Goal: Complete application form

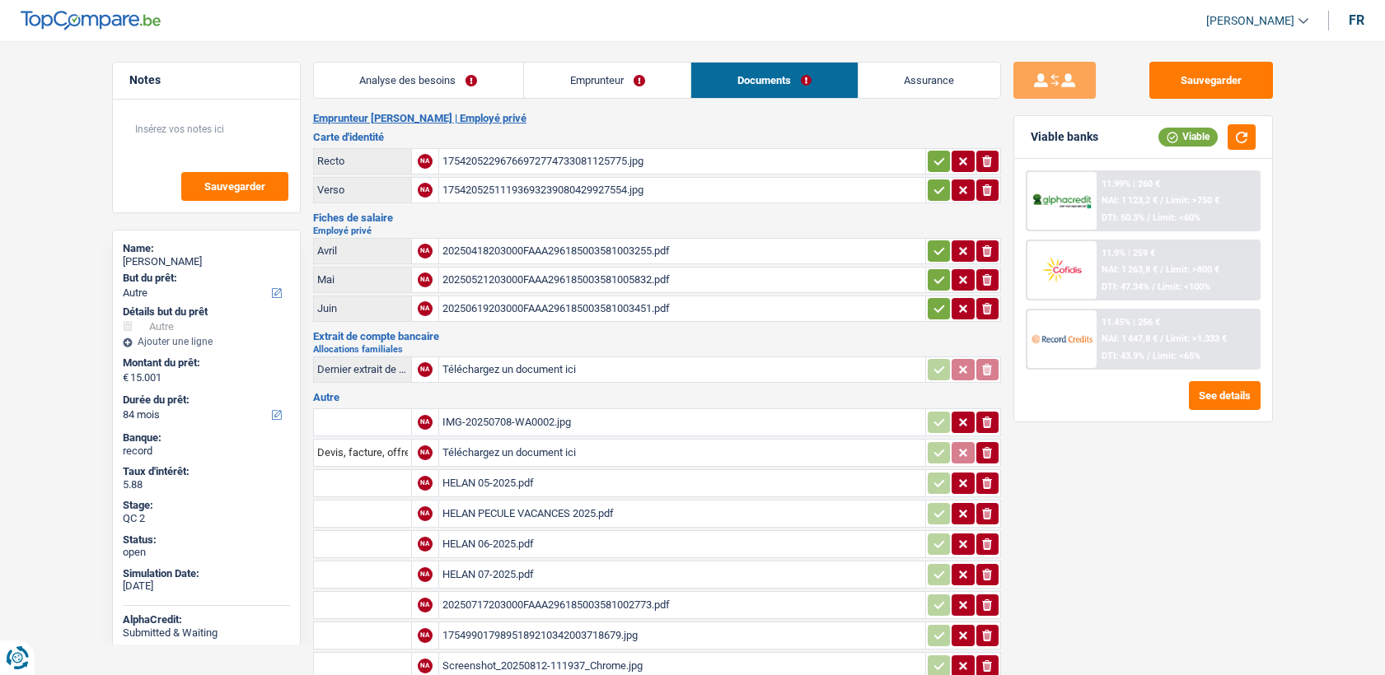
select select "other"
select select "84"
click at [586, 88] on link "Emprunteur" at bounding box center [607, 80] width 166 height 35
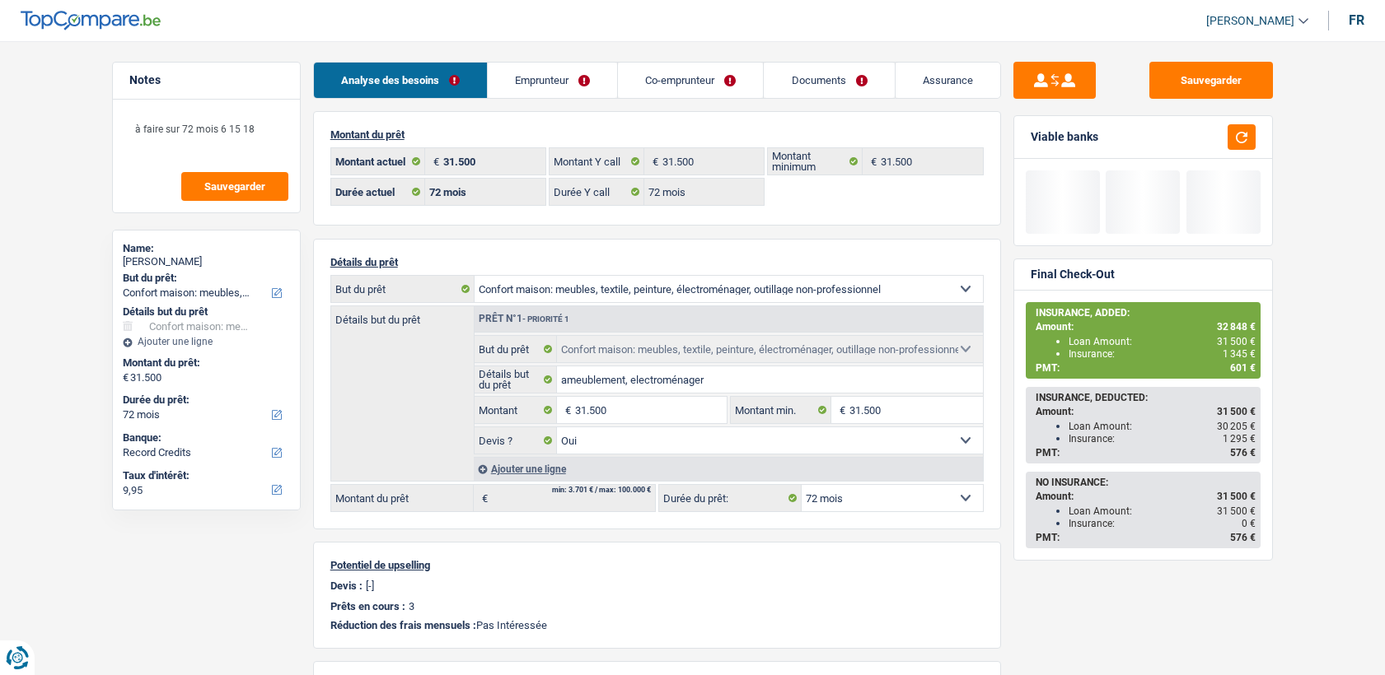
select select "household"
select select "72"
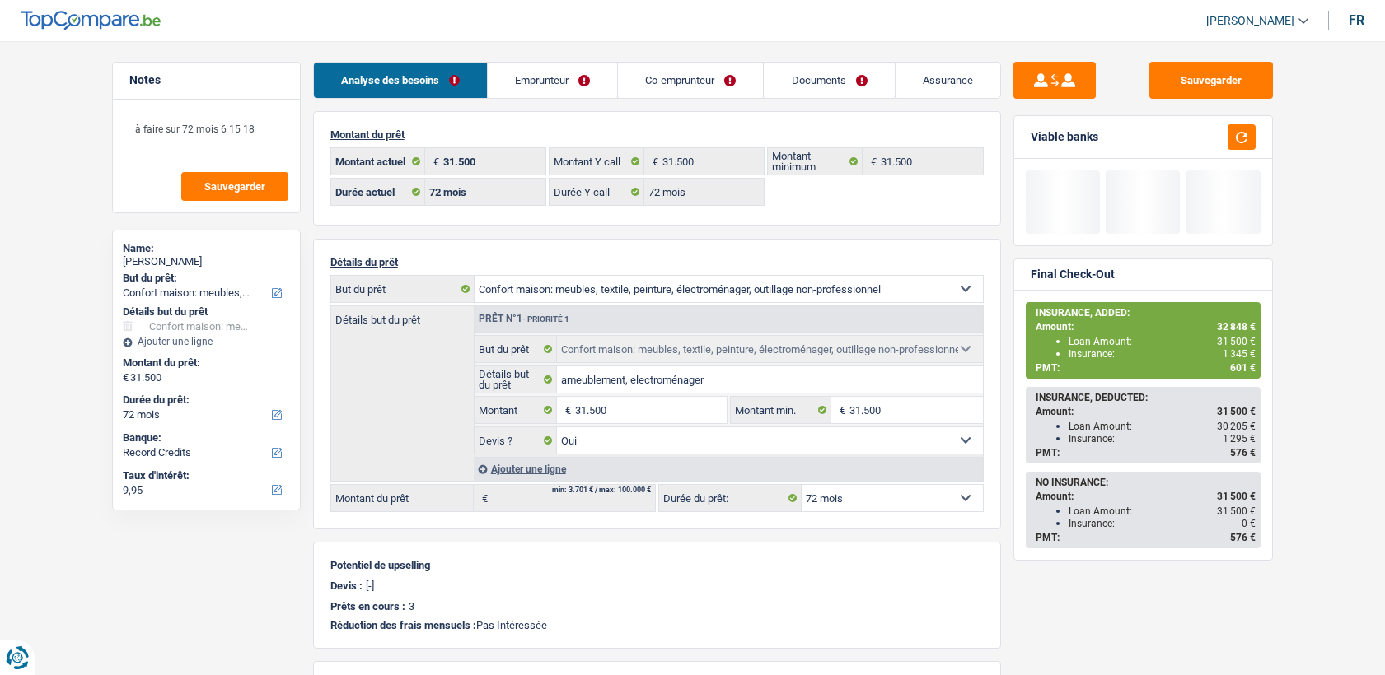
select select "household"
select select "yes"
select select "72"
select select "32"
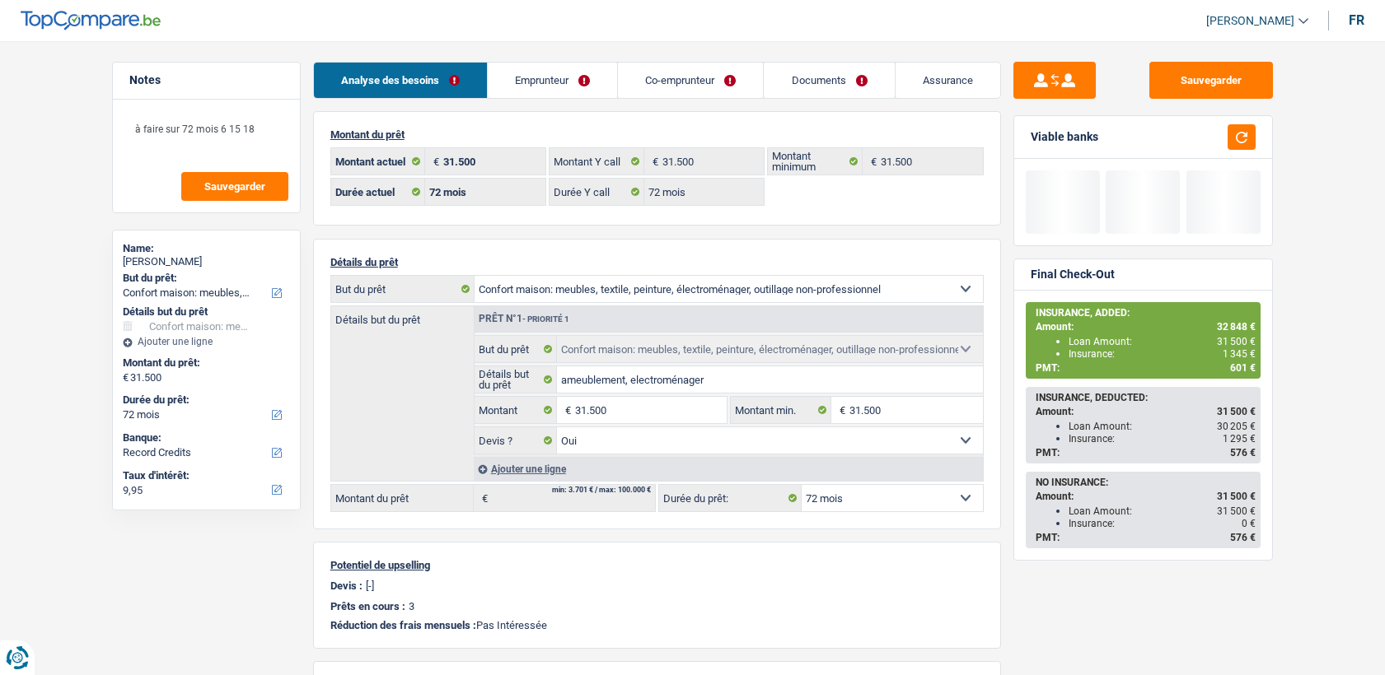
select select "married"
click at [560, 88] on link "Emprunteur" at bounding box center [552, 80] width 129 height 35
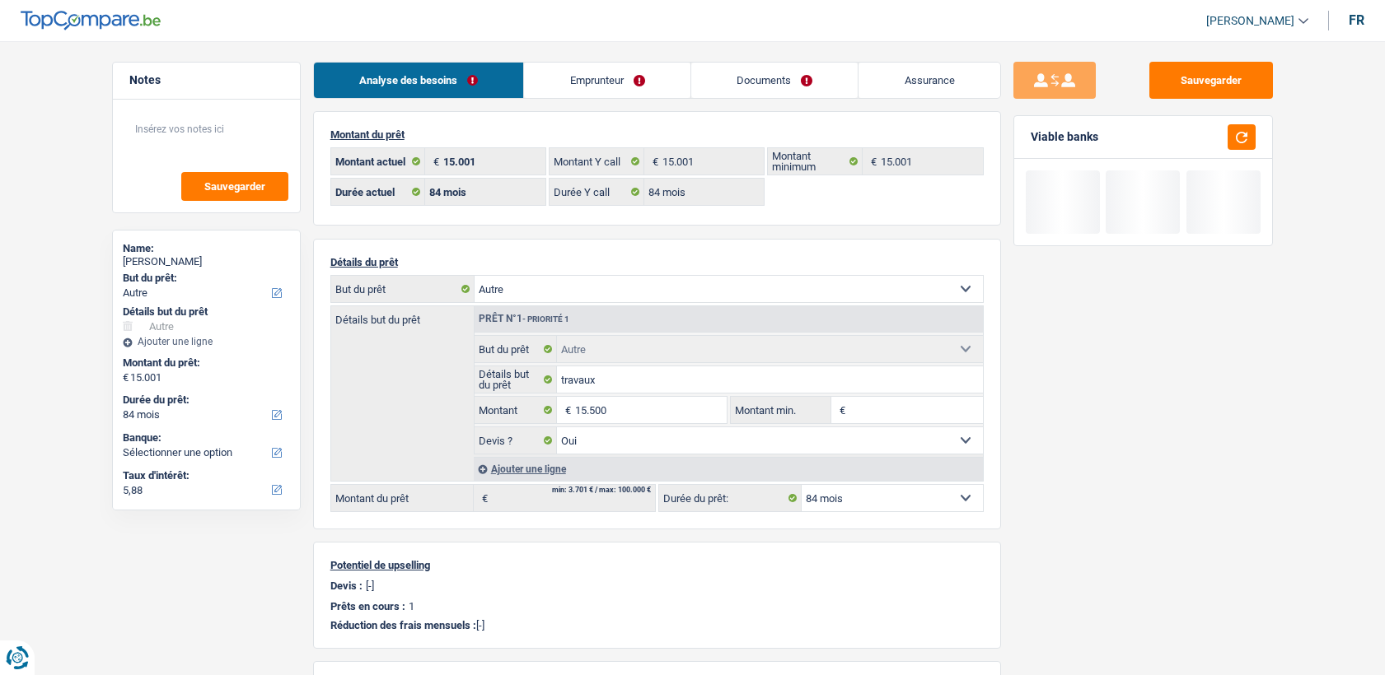
select select "other"
select select "84"
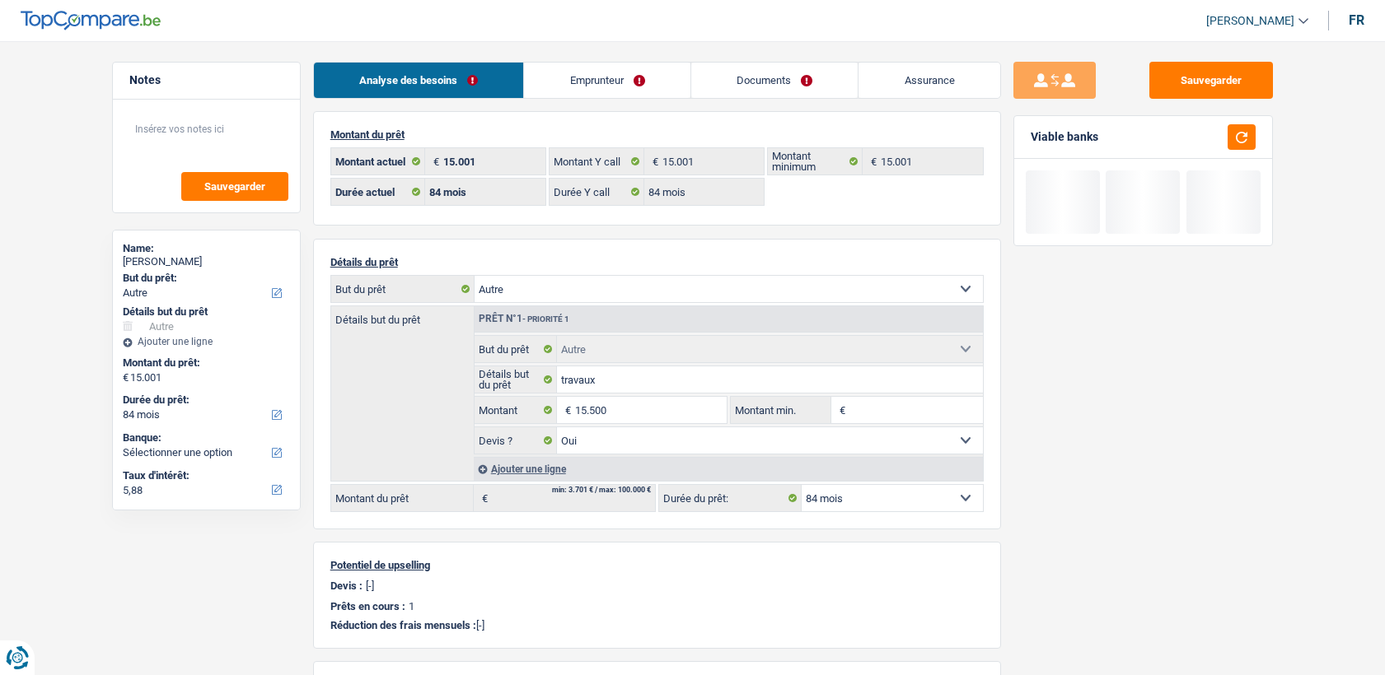
select select "other"
select select "yes"
select select "84"
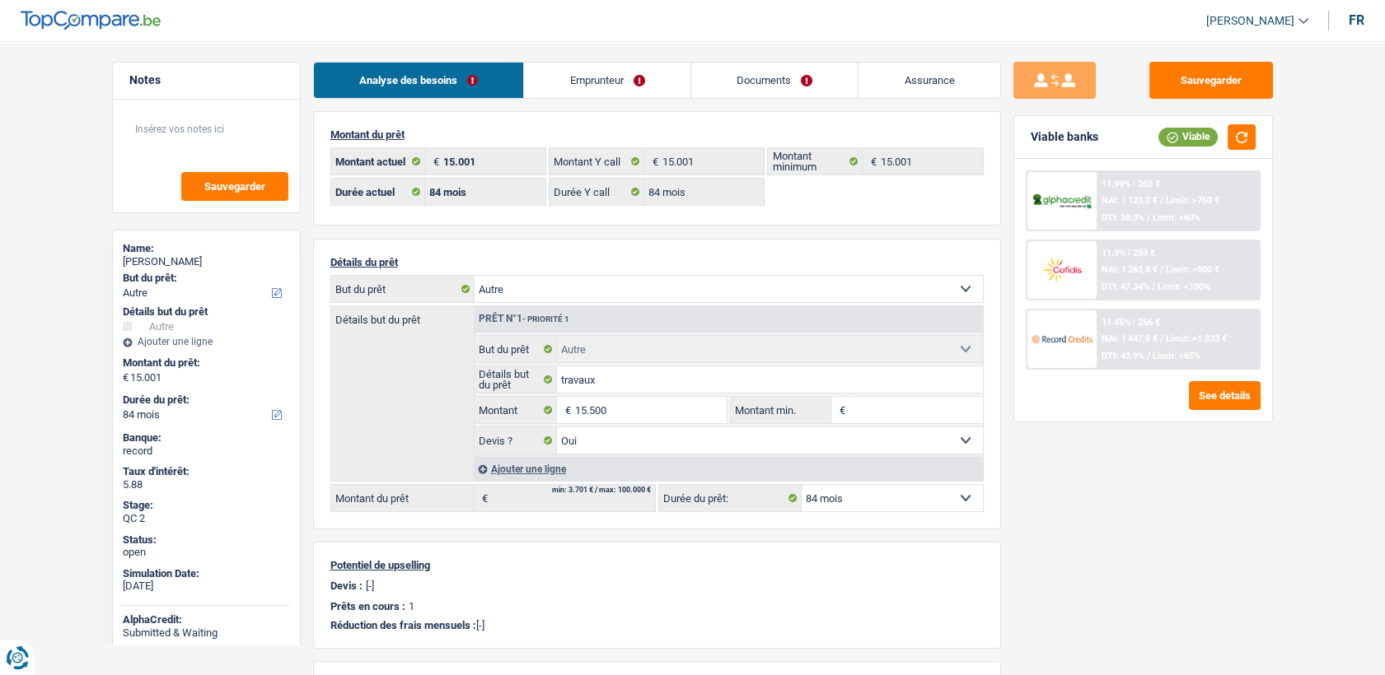
click at [783, 69] on link "Documents" at bounding box center [774, 80] width 167 height 35
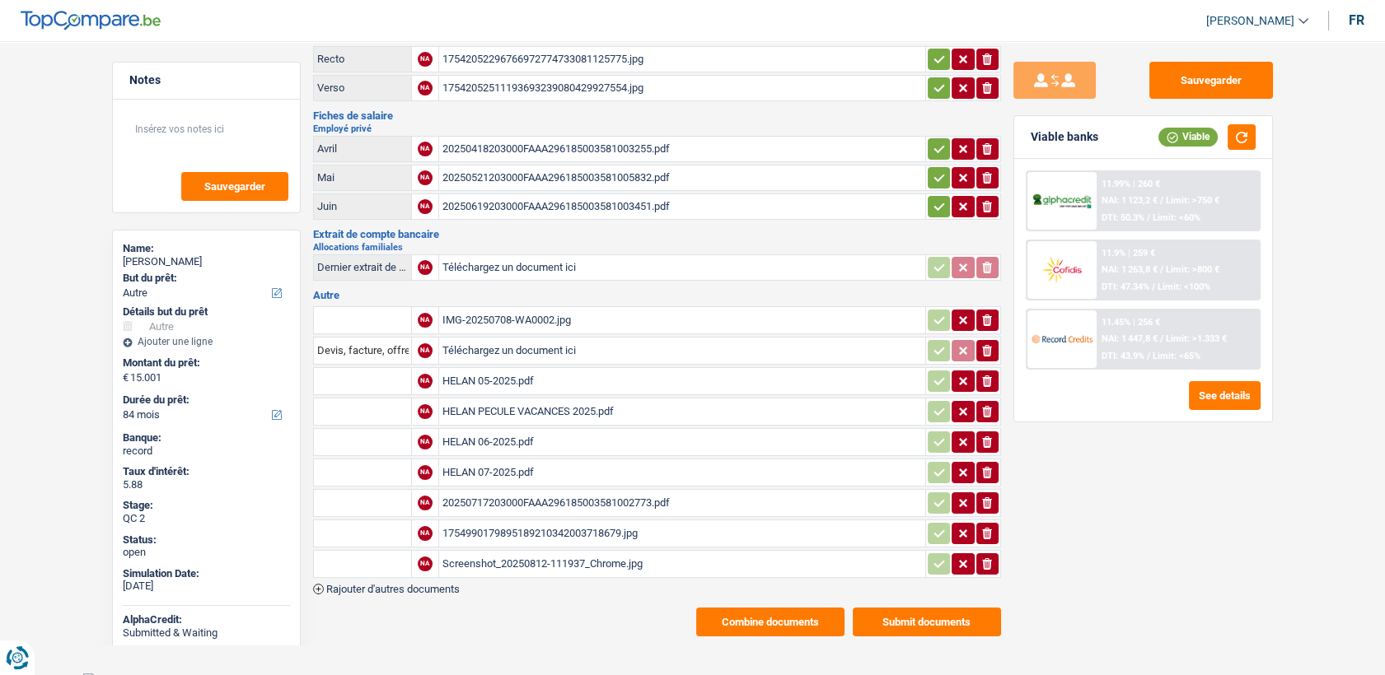
scroll to position [105, 0]
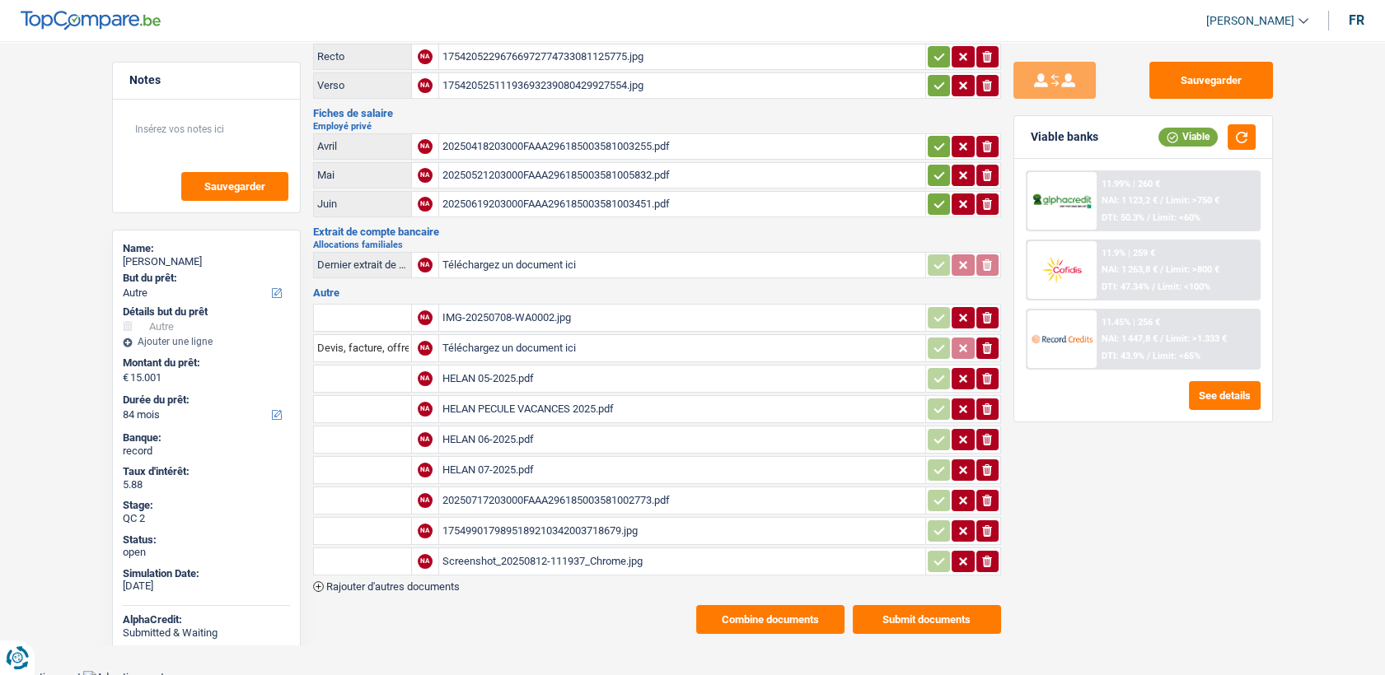
click at [494, 488] on div "20250717203000FAAA296185003581002773.pdf" at bounding box center [681, 500] width 479 height 25
click at [500, 549] on div "Screenshot_20250812-111937_Chrome.jpg" at bounding box center [681, 561] width 479 height 25
click at [544, 521] on div "1754990179895189210342003718679.jpg" at bounding box center [681, 531] width 479 height 25
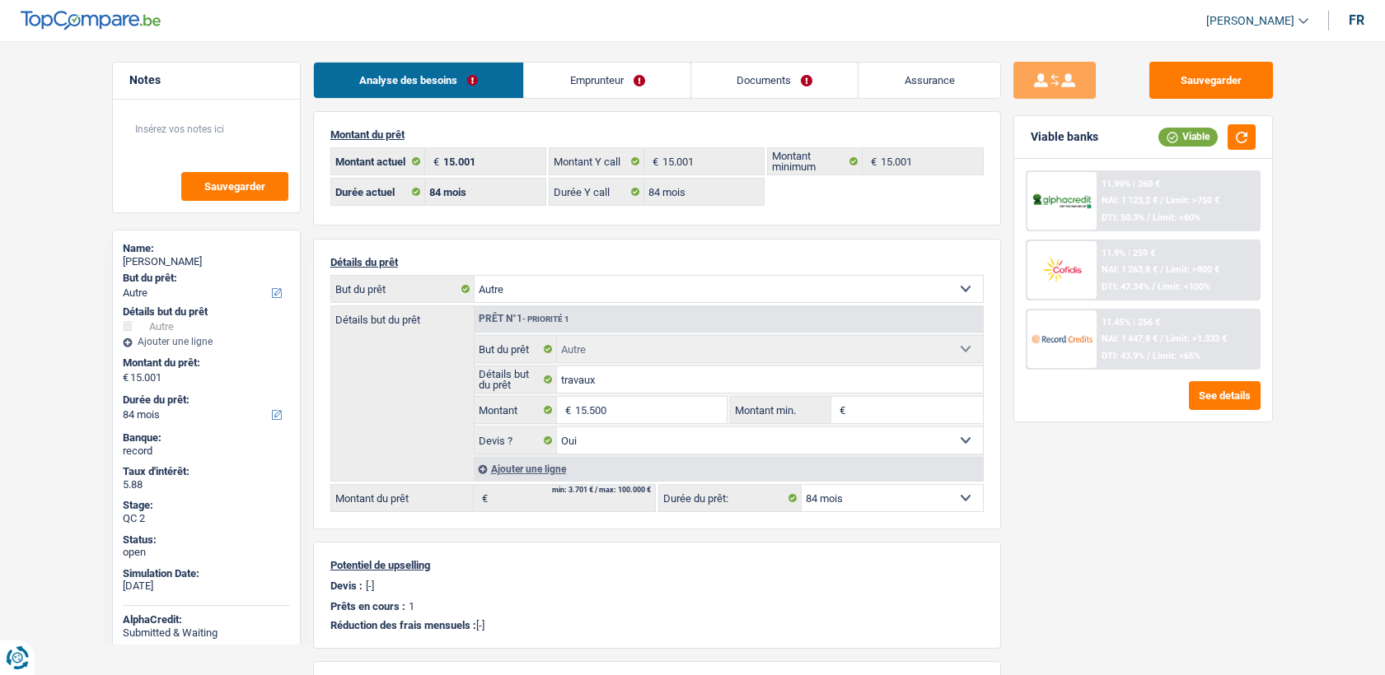
select select "other"
select select "84"
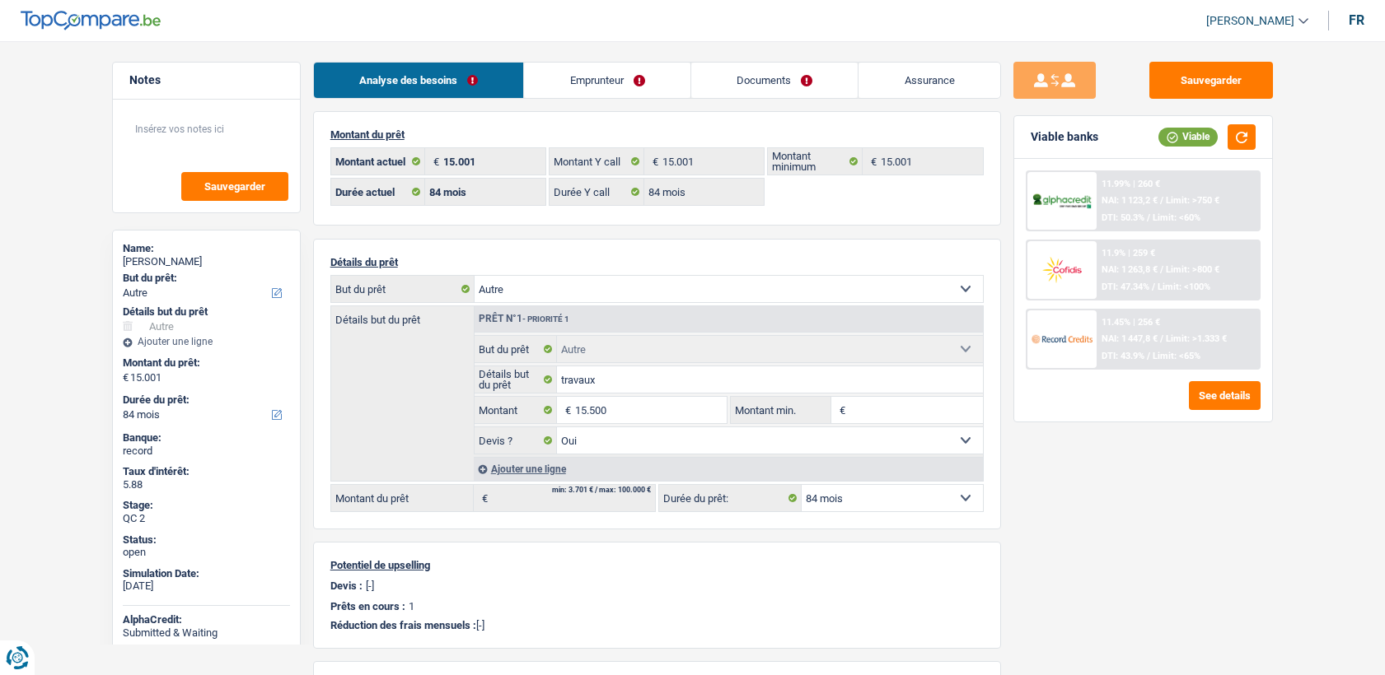
select select "other"
select select "yes"
select select "84"
click at [764, 73] on link "Documents" at bounding box center [774, 80] width 167 height 35
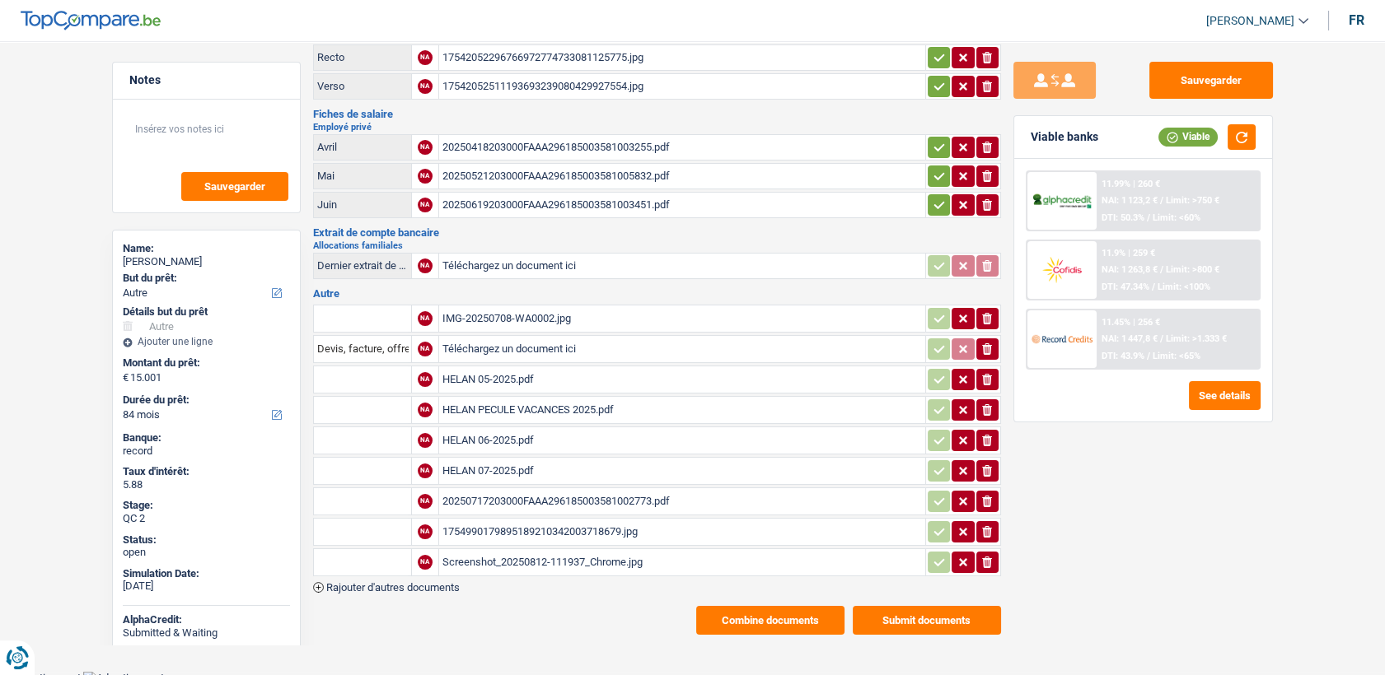
scroll to position [105, 0]
click at [474, 525] on div "1754990179895189210342003718679.jpg" at bounding box center [681, 531] width 479 height 25
click at [547, 488] on div "20250717203000FAAA296185003581002773.pdf" at bounding box center [681, 500] width 479 height 25
click at [495, 404] on div "HELAN PECULE VACANCES 2025.pdf" at bounding box center [681, 409] width 479 height 25
click at [484, 462] on div "HELAN 07-2025.pdf" at bounding box center [681, 470] width 479 height 25
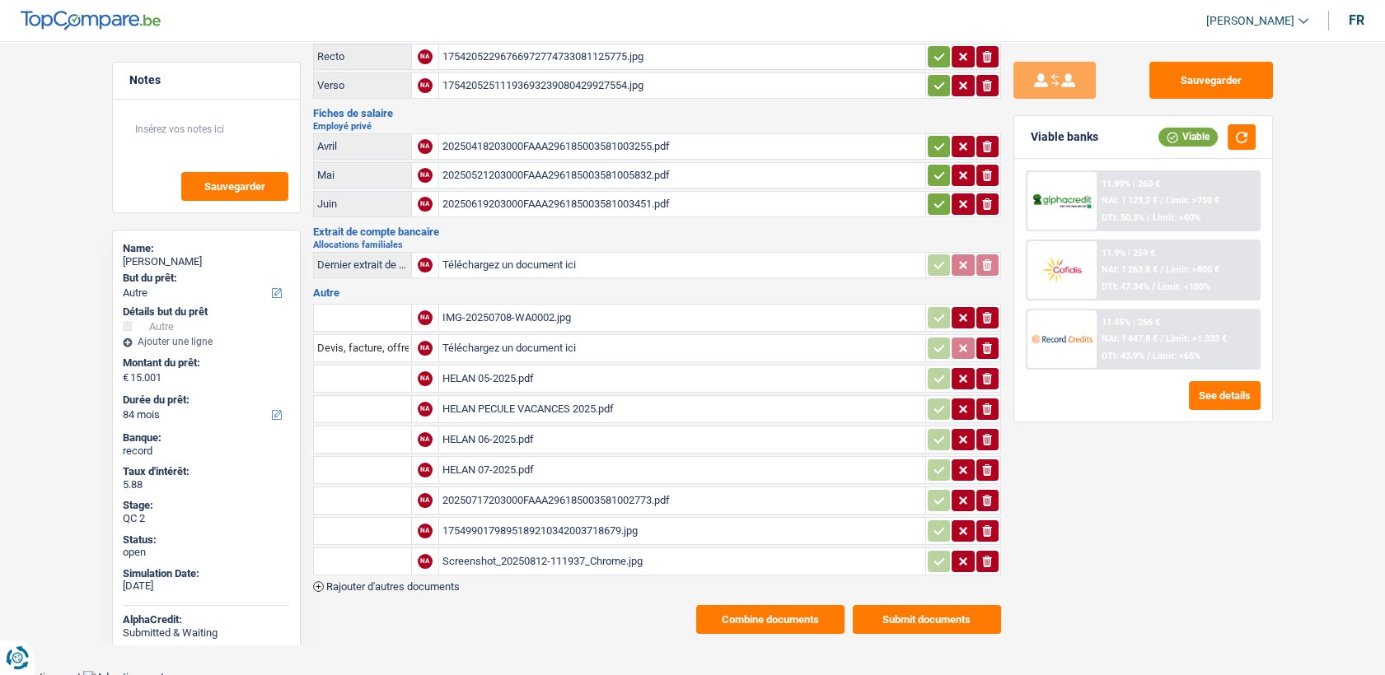
click at [502, 437] on div "HELAN 06-2025.pdf" at bounding box center [681, 439] width 479 height 25
click at [516, 468] on div "HELAN 07-2025.pdf" at bounding box center [681, 470] width 479 height 25
click at [493, 469] on div "HELAN 07-2025.pdf" at bounding box center [681, 470] width 479 height 25
click at [502, 372] on div "HELAN 05-2025.pdf" at bounding box center [681, 379] width 479 height 25
click at [511, 373] on div "HELAN 05-2025.pdf" at bounding box center [681, 379] width 479 height 25
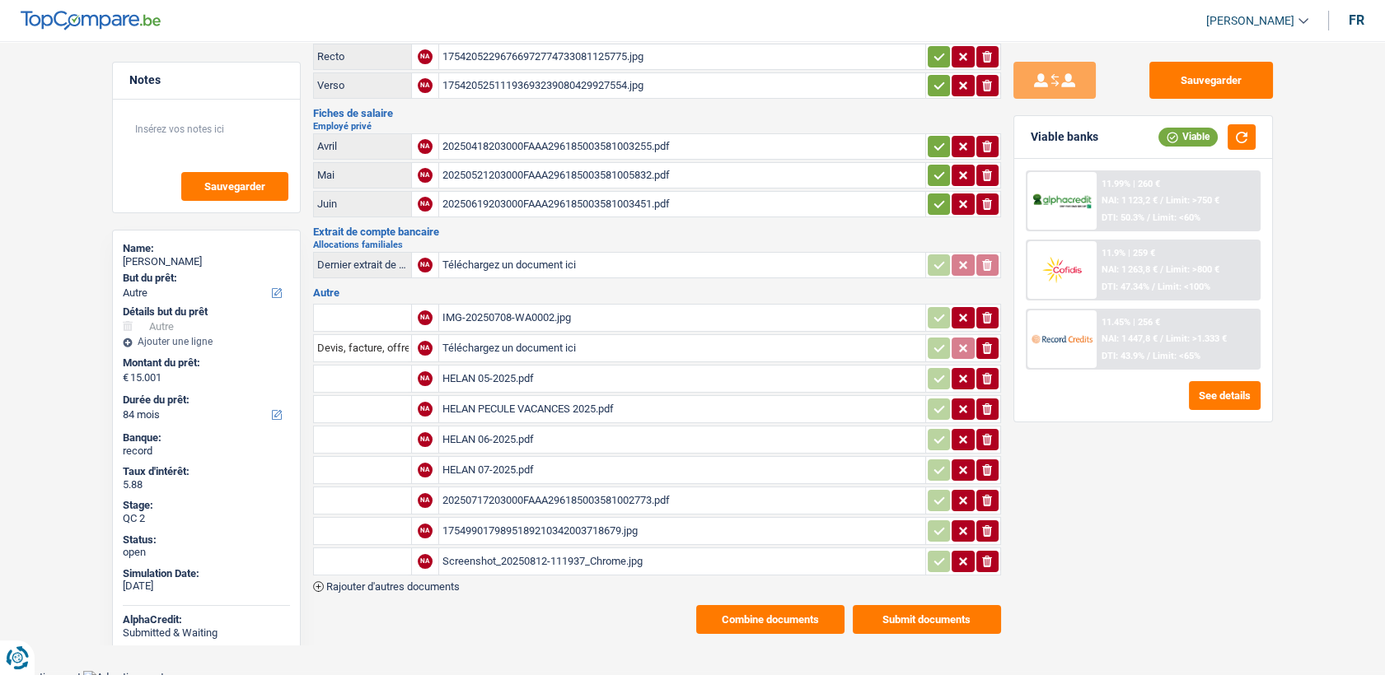
click at [485, 458] on div "HELAN 07-2025.pdf" at bounding box center [681, 470] width 479 height 25
click at [494, 372] on div "HELAN 05-2025.pdf" at bounding box center [681, 379] width 479 height 25
click at [500, 459] on div "HELAN 07-2025.pdf" at bounding box center [681, 470] width 479 height 25
click at [553, 493] on div "20250717203000FAAA296185003581002773.pdf" at bounding box center [681, 500] width 479 height 25
click at [515, 526] on div "1754990179895189210342003718679.jpg" at bounding box center [681, 531] width 479 height 25
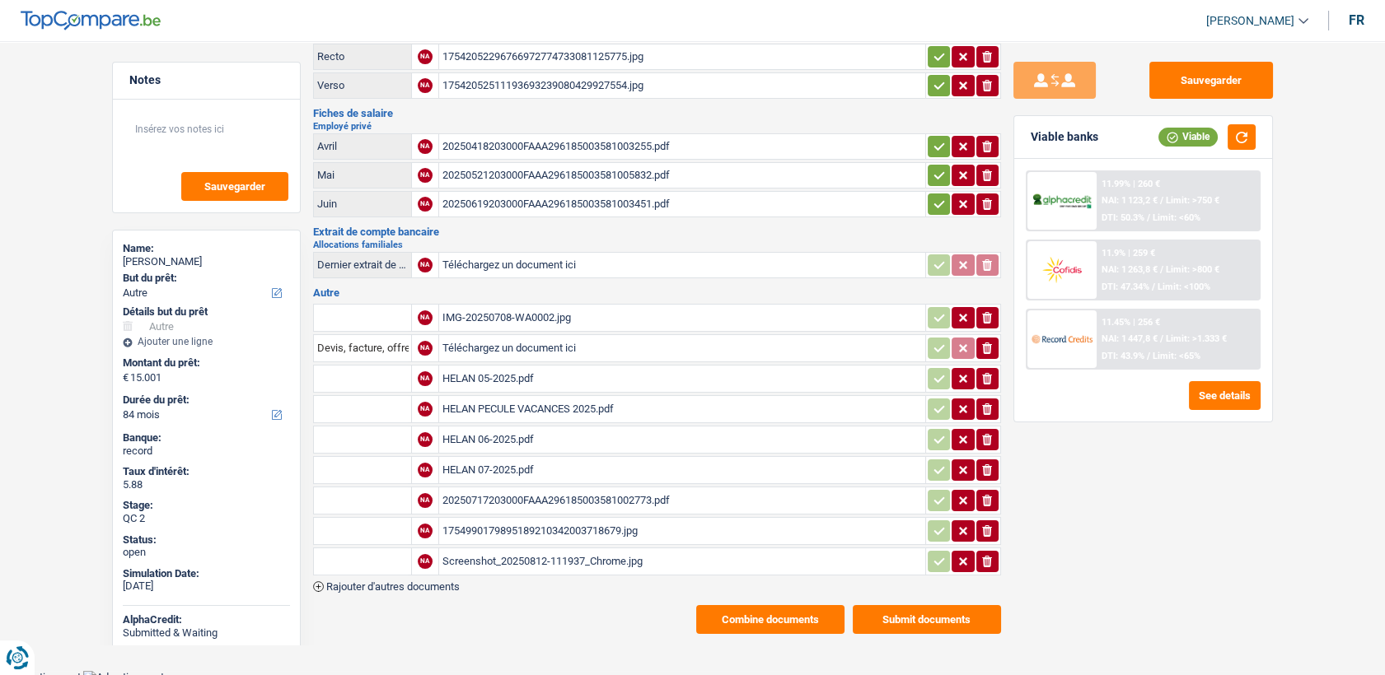
click at [542, 549] on div "Screenshot_20250812-111937_Chrome.jpg" at bounding box center [681, 561] width 479 height 25
click at [500, 488] on div "20250717203000FAAA296185003581002773.pdf" at bounding box center [681, 500] width 479 height 25
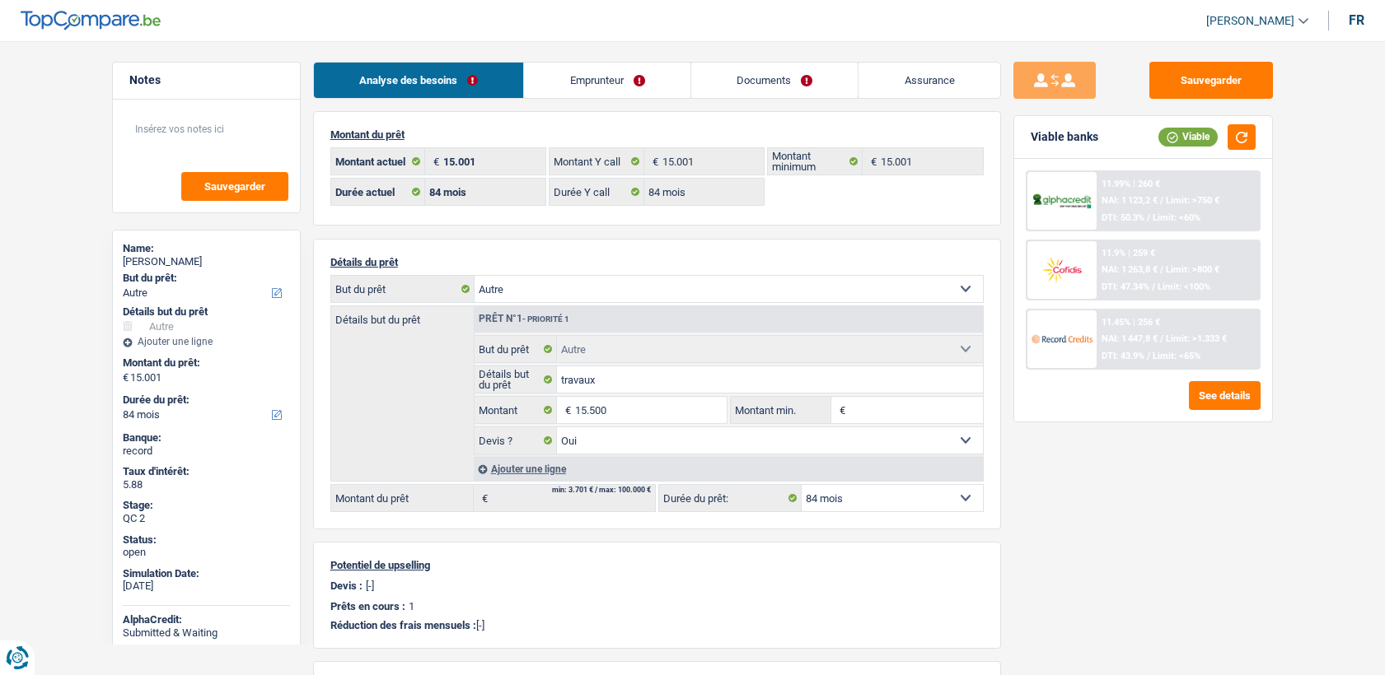
select select "other"
select select "84"
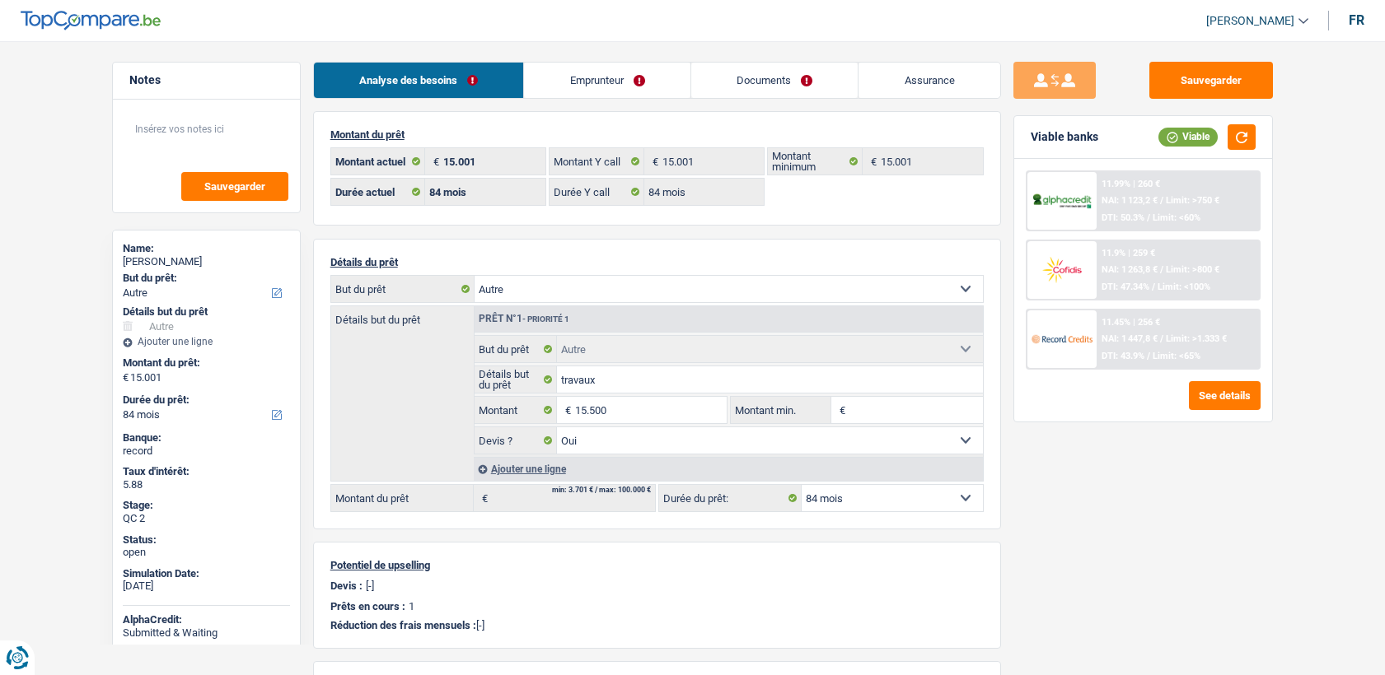
select select "other"
select select "yes"
select select "84"
click at [811, 75] on link "Documents" at bounding box center [774, 80] width 167 height 35
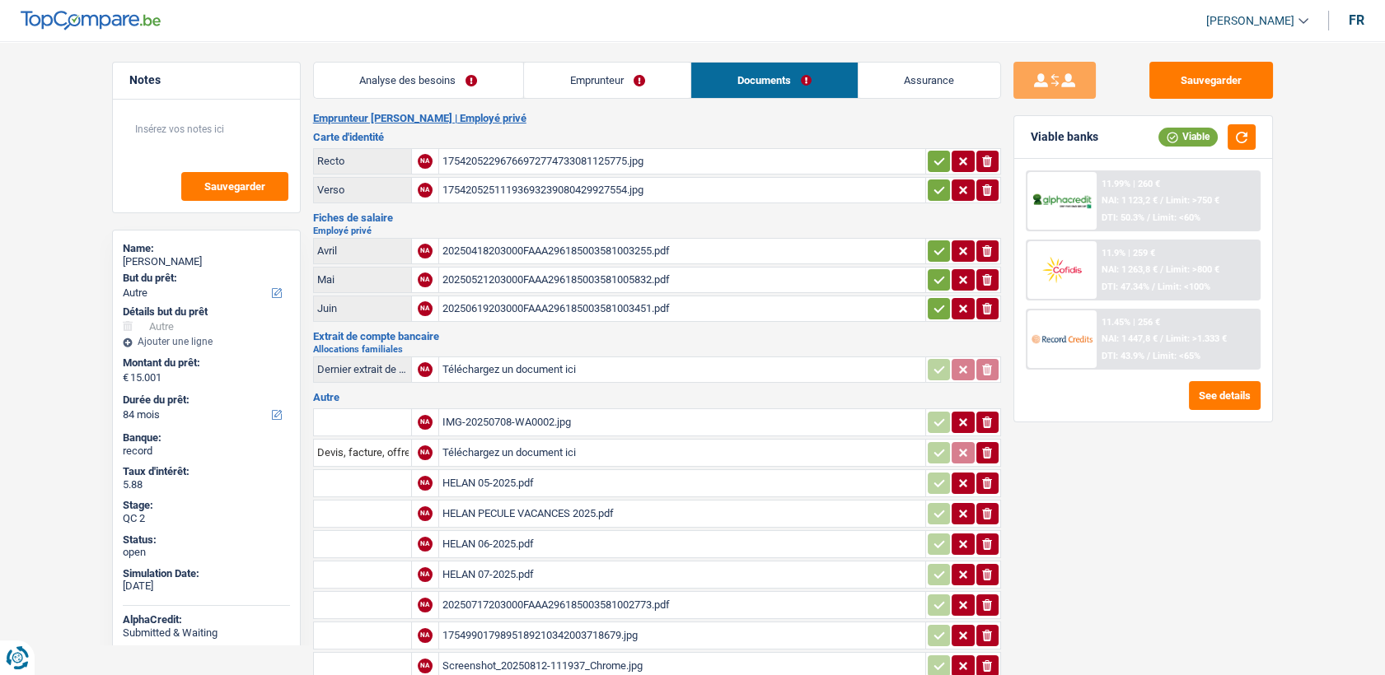
scroll to position [105, 0]
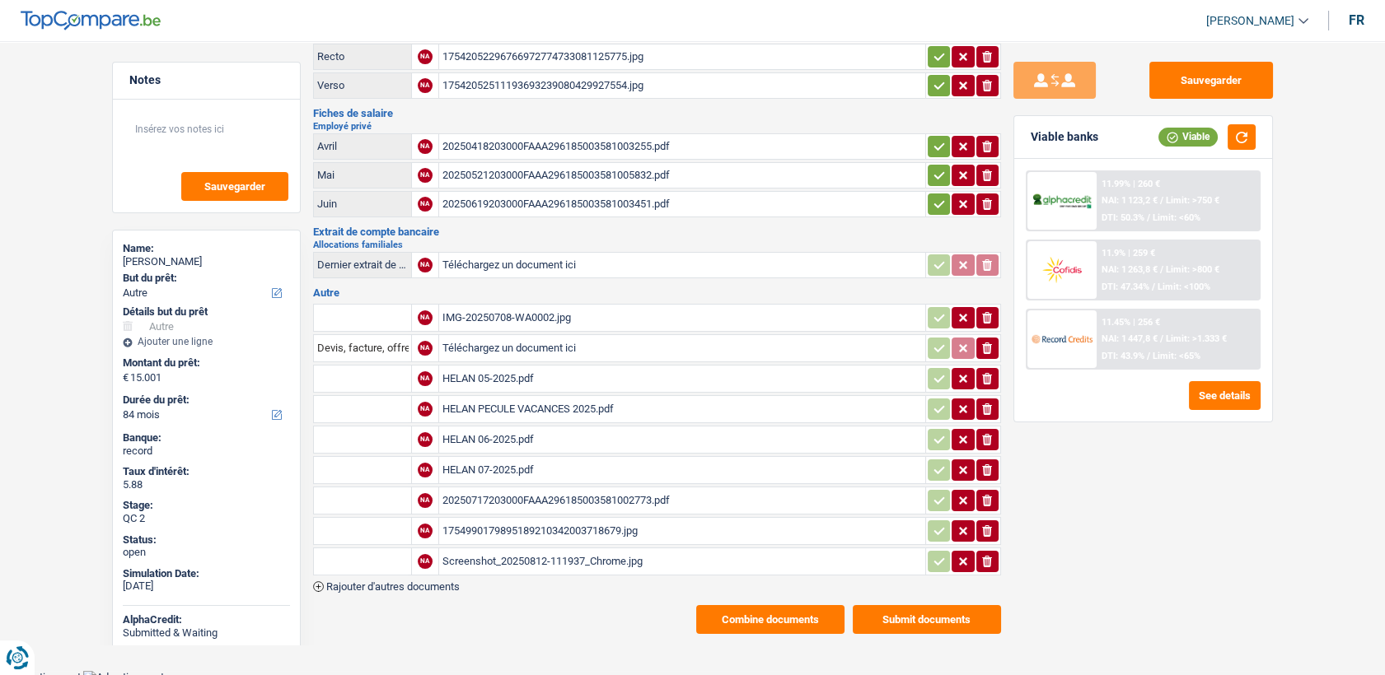
click at [488, 465] on div "HELAN 07-2025.pdf" at bounding box center [681, 470] width 479 height 25
click at [467, 376] on div "HELAN 05-2025.pdf" at bounding box center [681, 379] width 479 height 25
click at [538, 524] on div "1754990179895189210342003718679.jpg" at bounding box center [681, 531] width 479 height 25
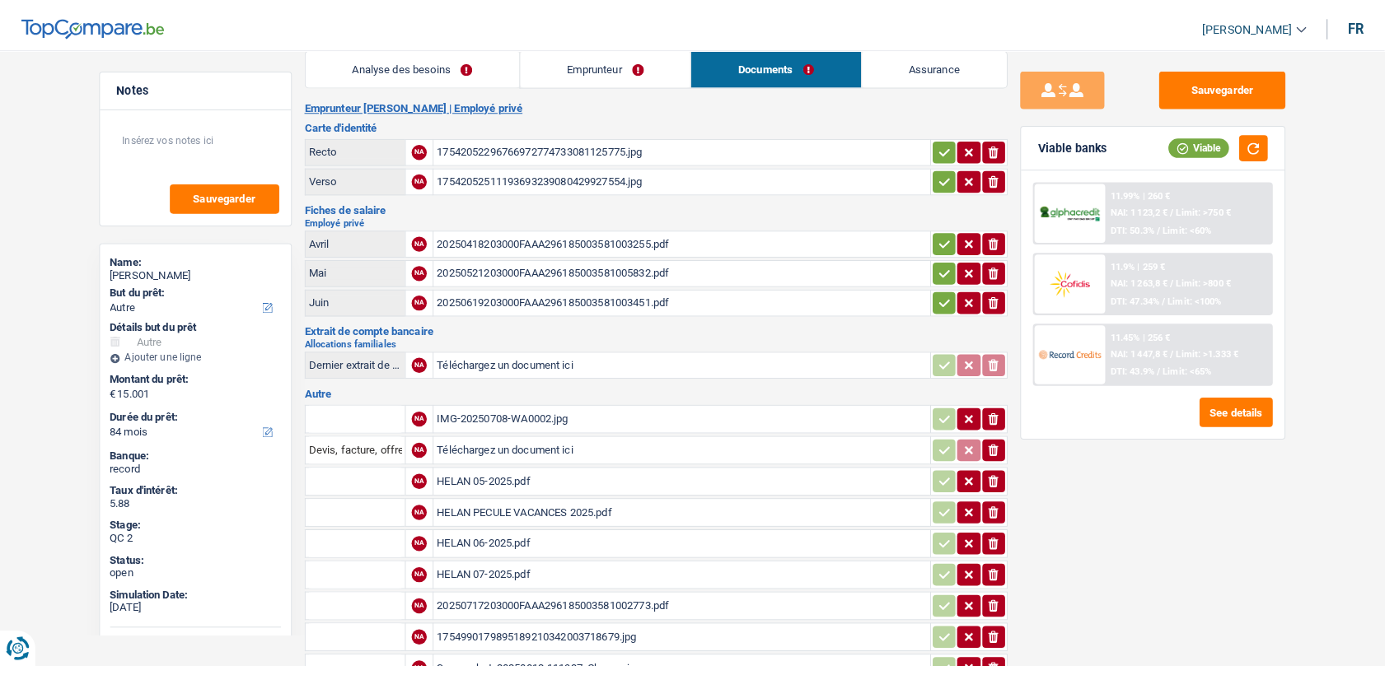
scroll to position [0, 0]
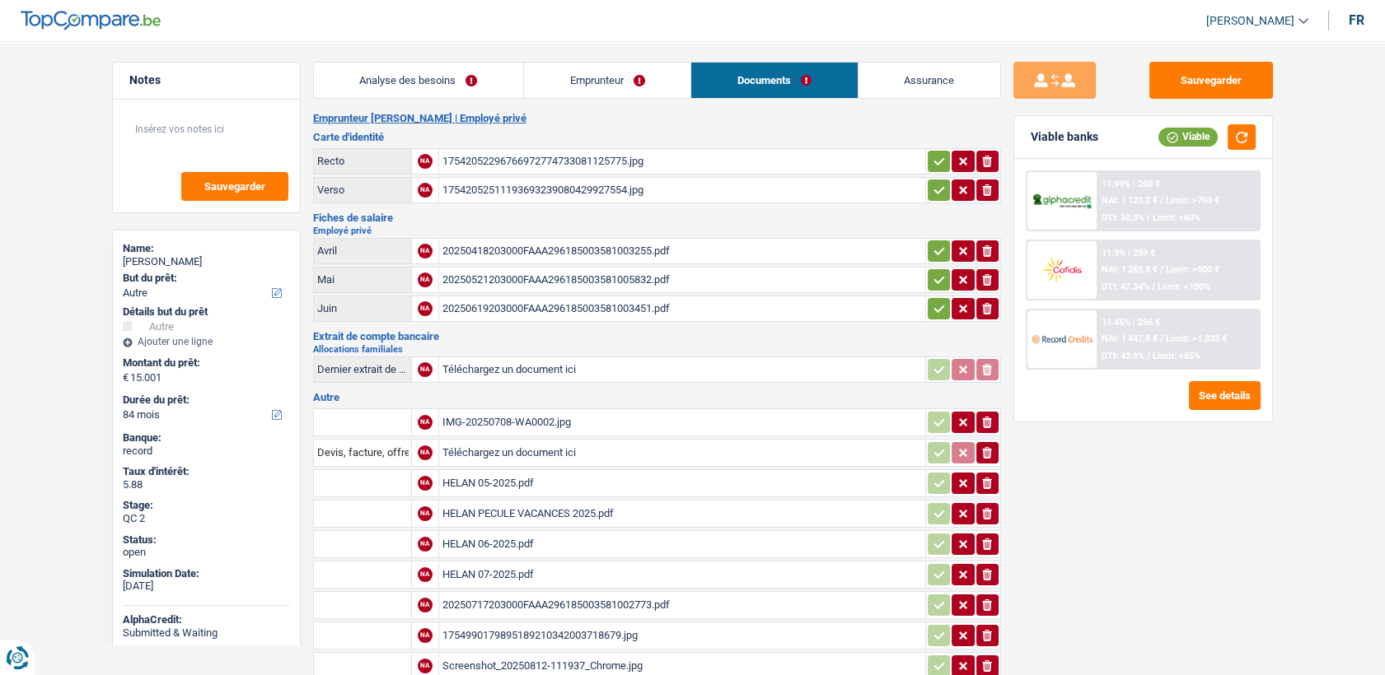
click at [501, 250] on div "20250418203000FAAA296185003581003255.pdf" at bounding box center [681, 251] width 479 height 25
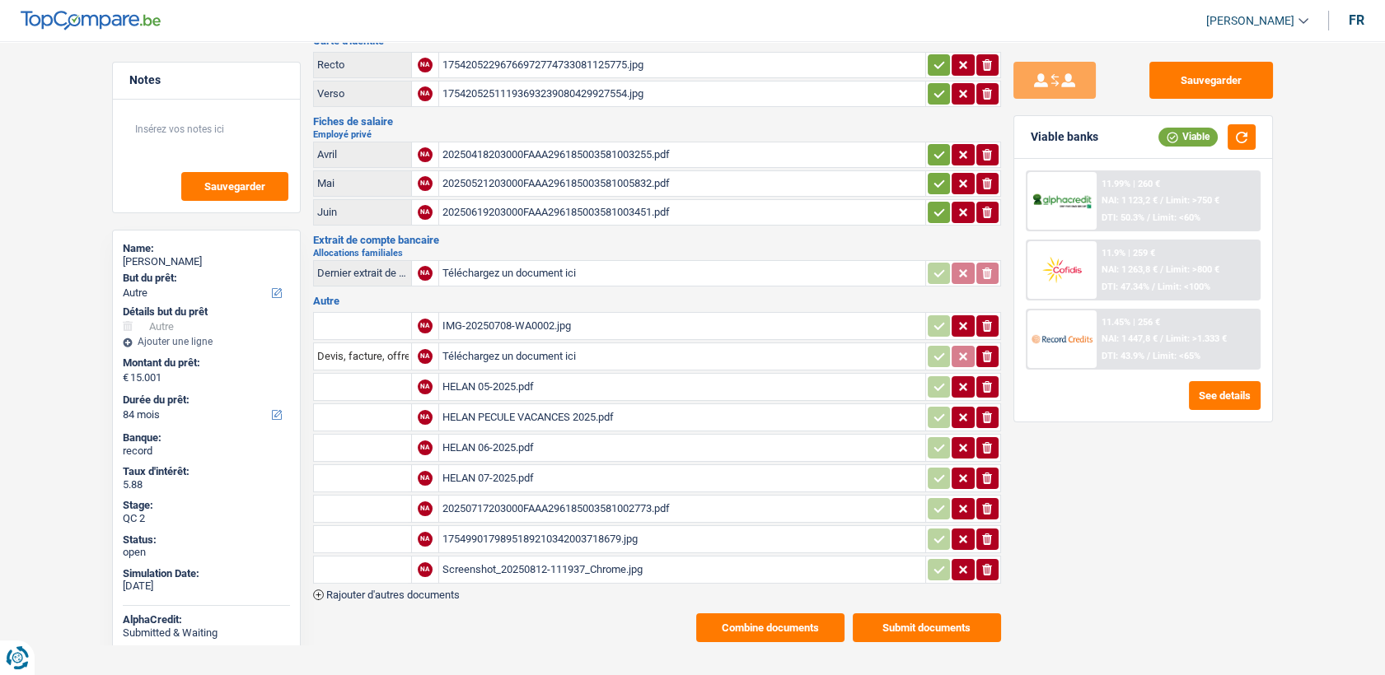
scroll to position [105, 0]
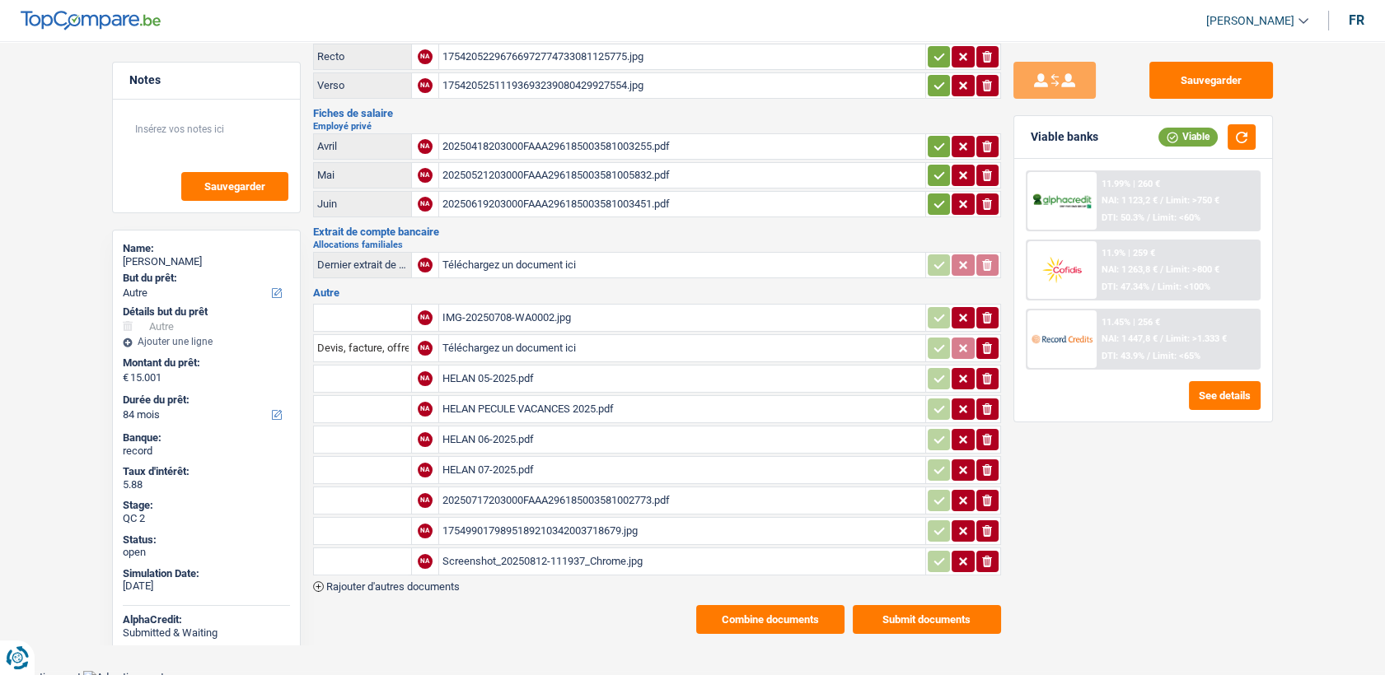
click at [477, 376] on div "HELAN 05-2025.pdf" at bounding box center [681, 379] width 479 height 25
click at [481, 431] on div "HELAN 06-2025.pdf" at bounding box center [681, 439] width 479 height 25
click at [498, 459] on div "HELAN 07-2025.pdf" at bounding box center [681, 470] width 479 height 25
click at [493, 489] on div "20250717203000FAAA296185003581002773.pdf" at bounding box center [681, 500] width 479 height 25
click at [498, 524] on div "1754990179895189210342003718679.jpg" at bounding box center [681, 531] width 479 height 25
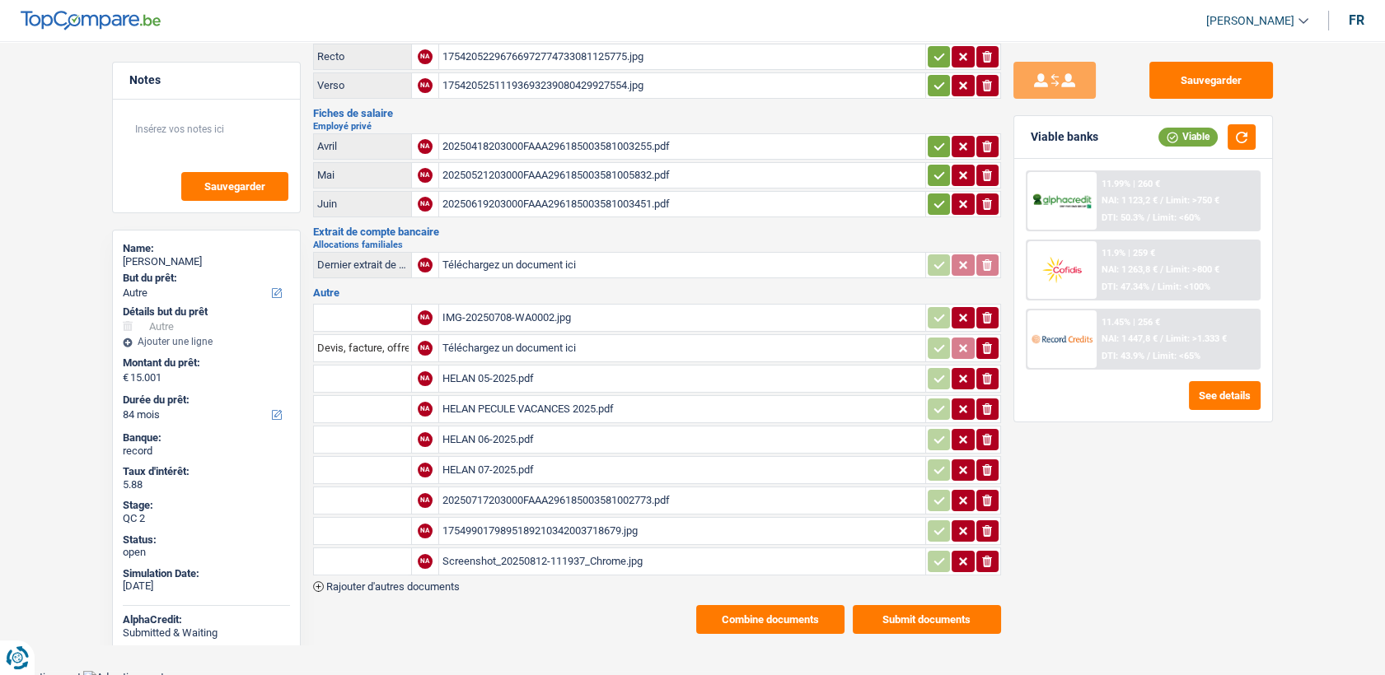
click at [544, 554] on div "Screenshot_20250812-111937_Chrome.jpg" at bounding box center [681, 561] width 479 height 25
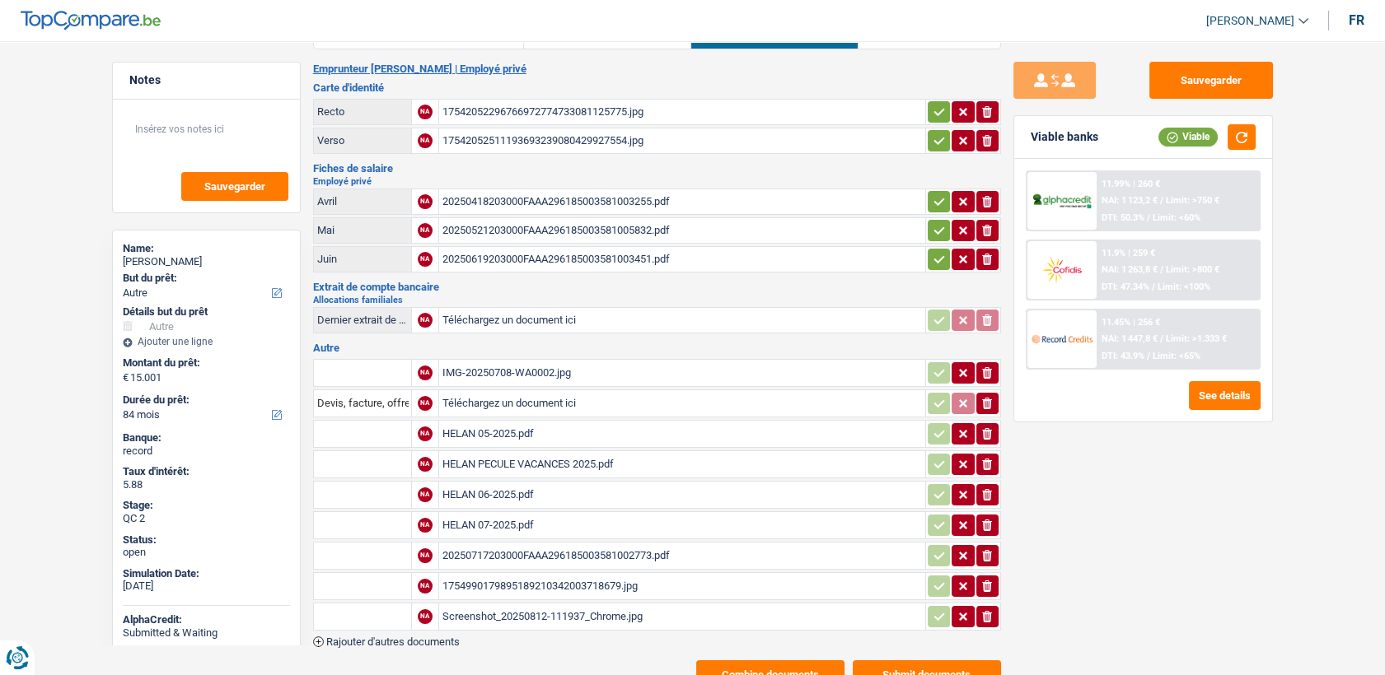
scroll to position [0, 0]
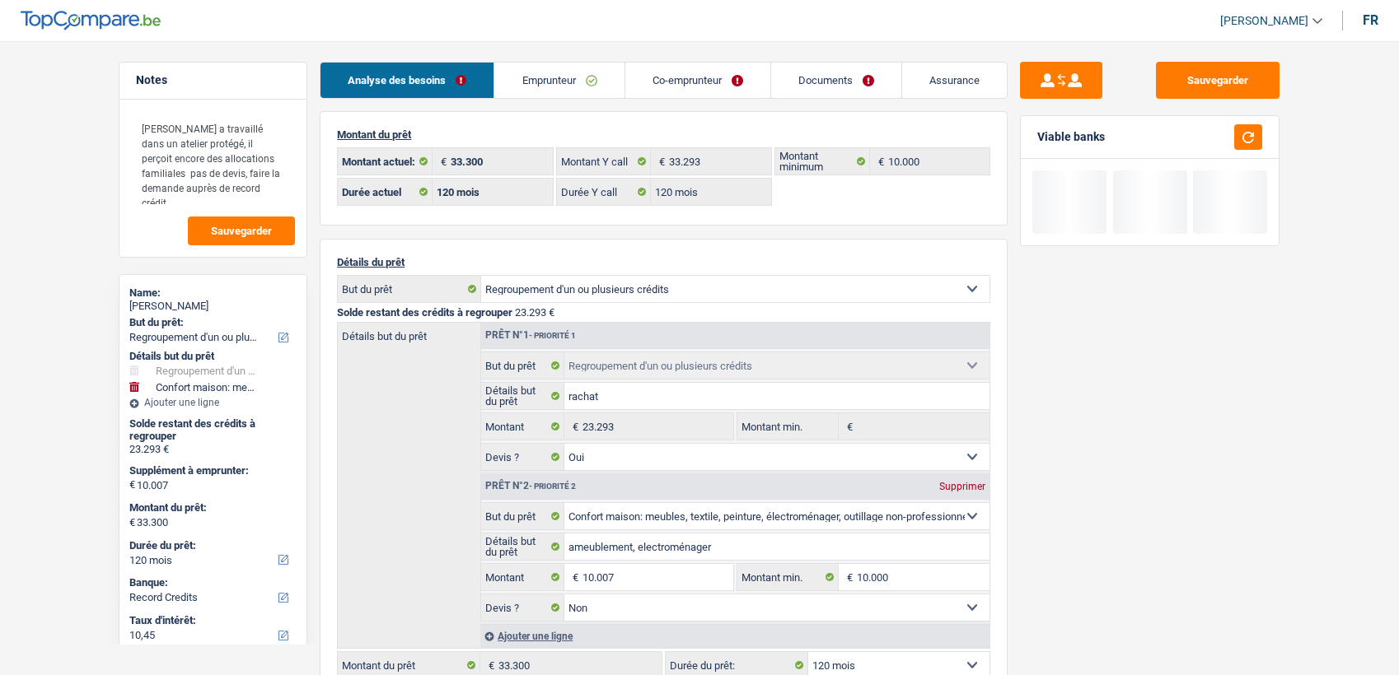
select select "refinancing"
select select "household"
select select "120"
select select "record credits"
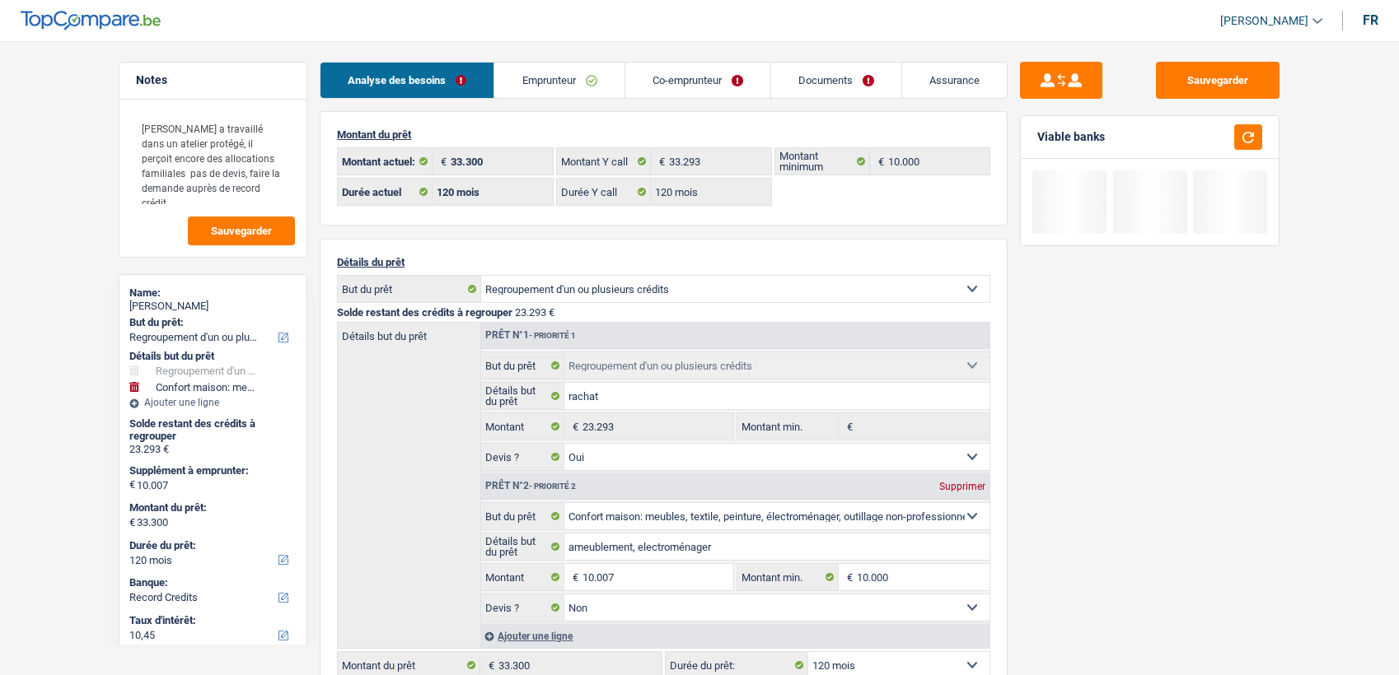
select select "120"
select select "refinancing"
select select "yes"
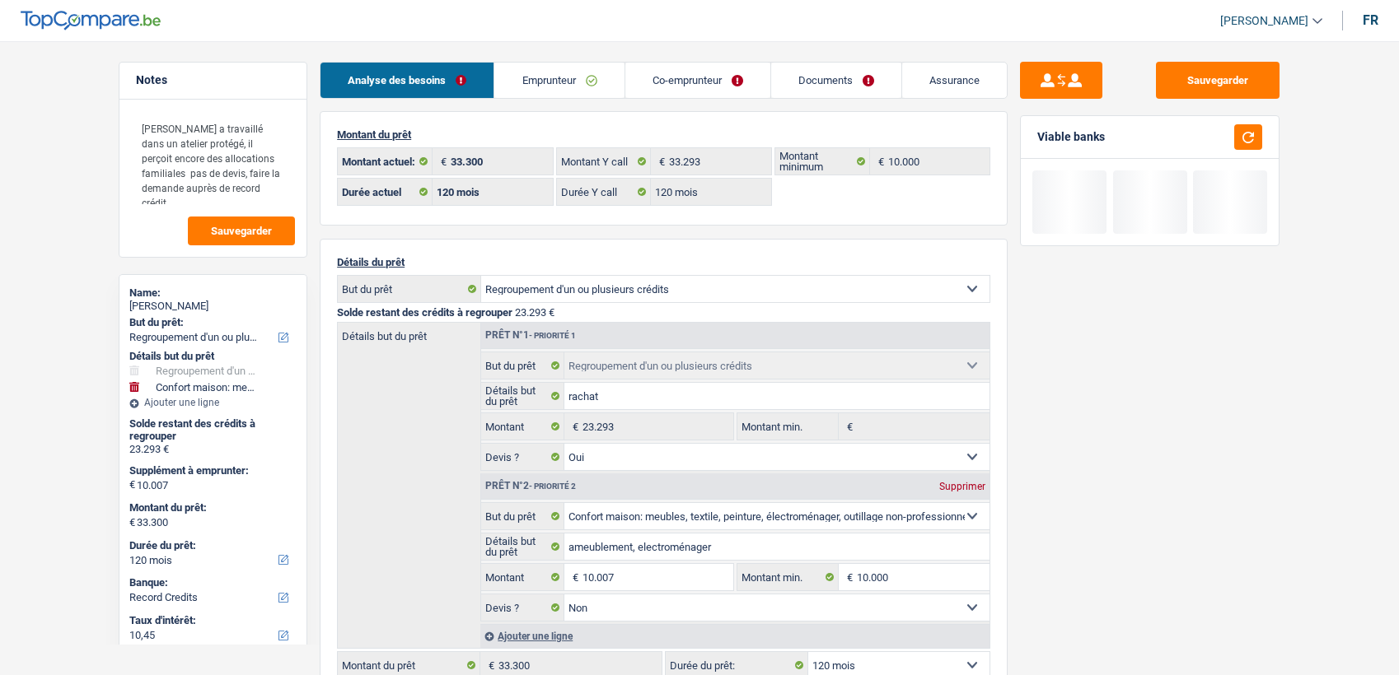
select select "household"
select select "false"
select select "120"
select select "32"
select select "married"
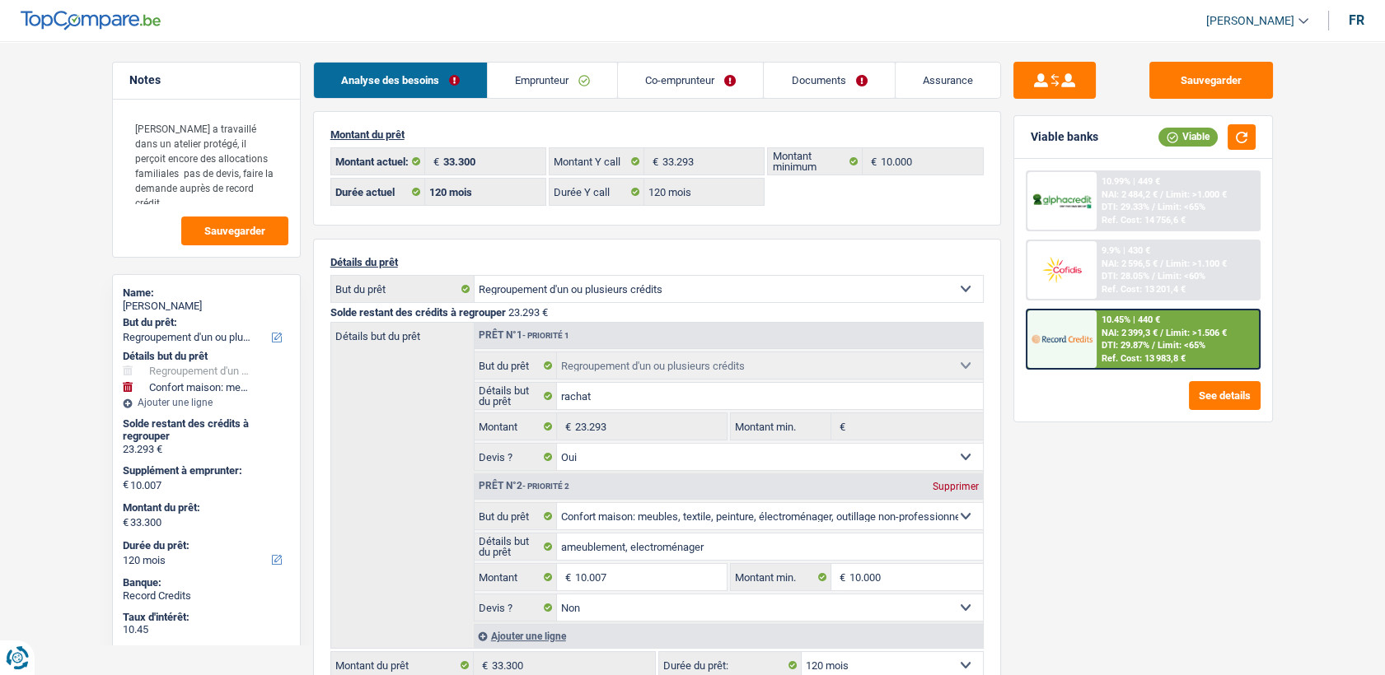
click at [540, 93] on link "Emprunteur" at bounding box center [552, 80] width 129 height 35
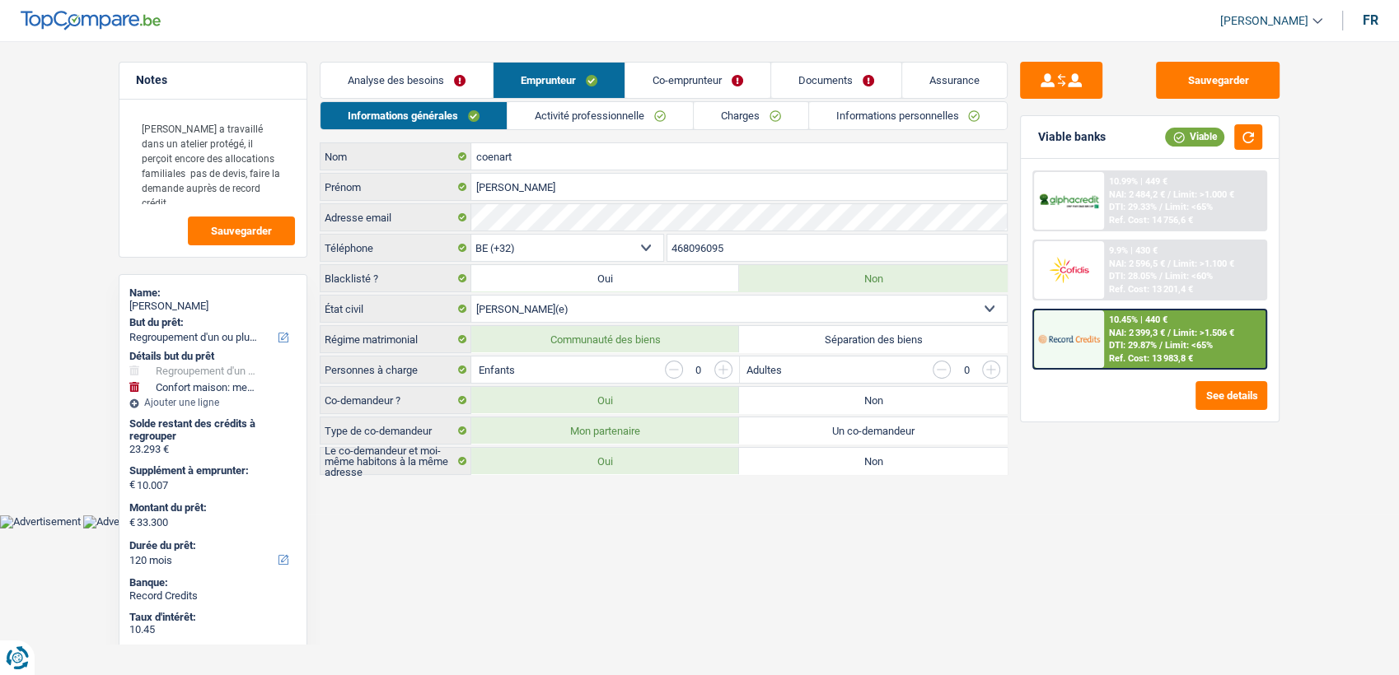
click at [590, 113] on link "Activité professionnelle" at bounding box center [599, 115] width 185 height 27
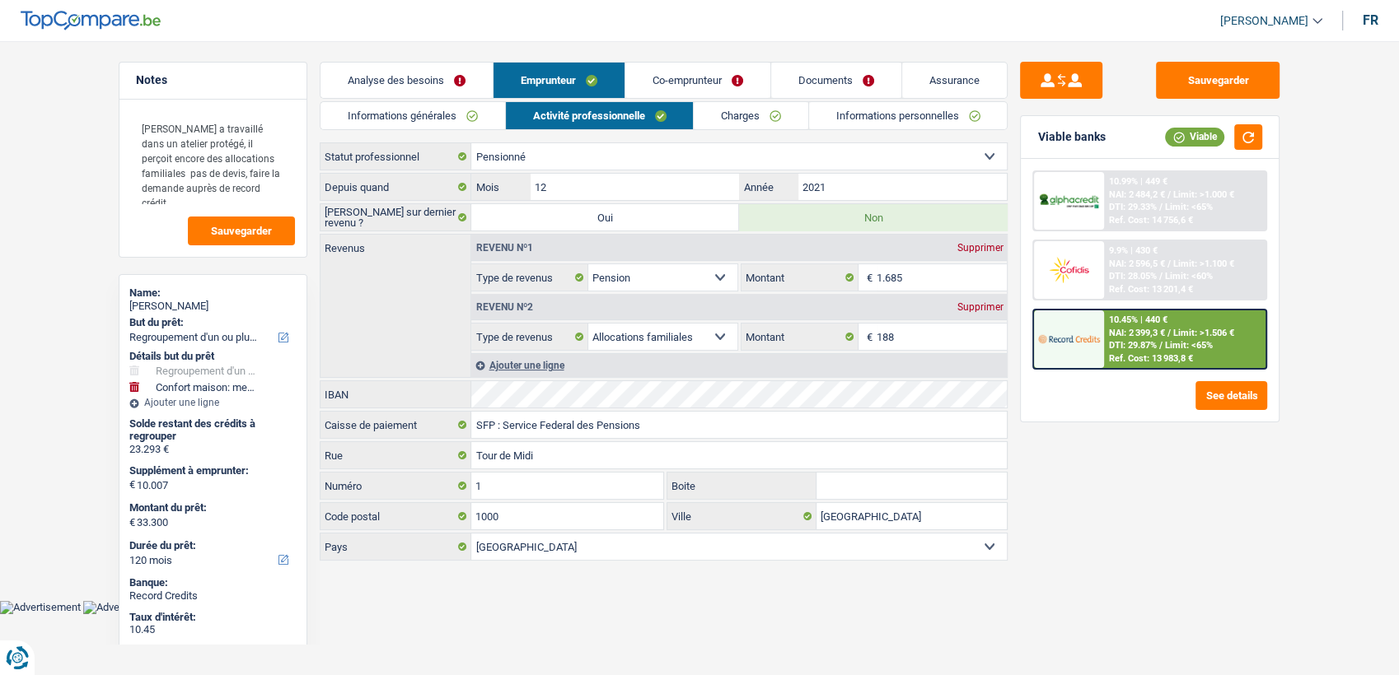
click at [687, 68] on link "Co-emprunteur" at bounding box center [697, 80] width 145 height 35
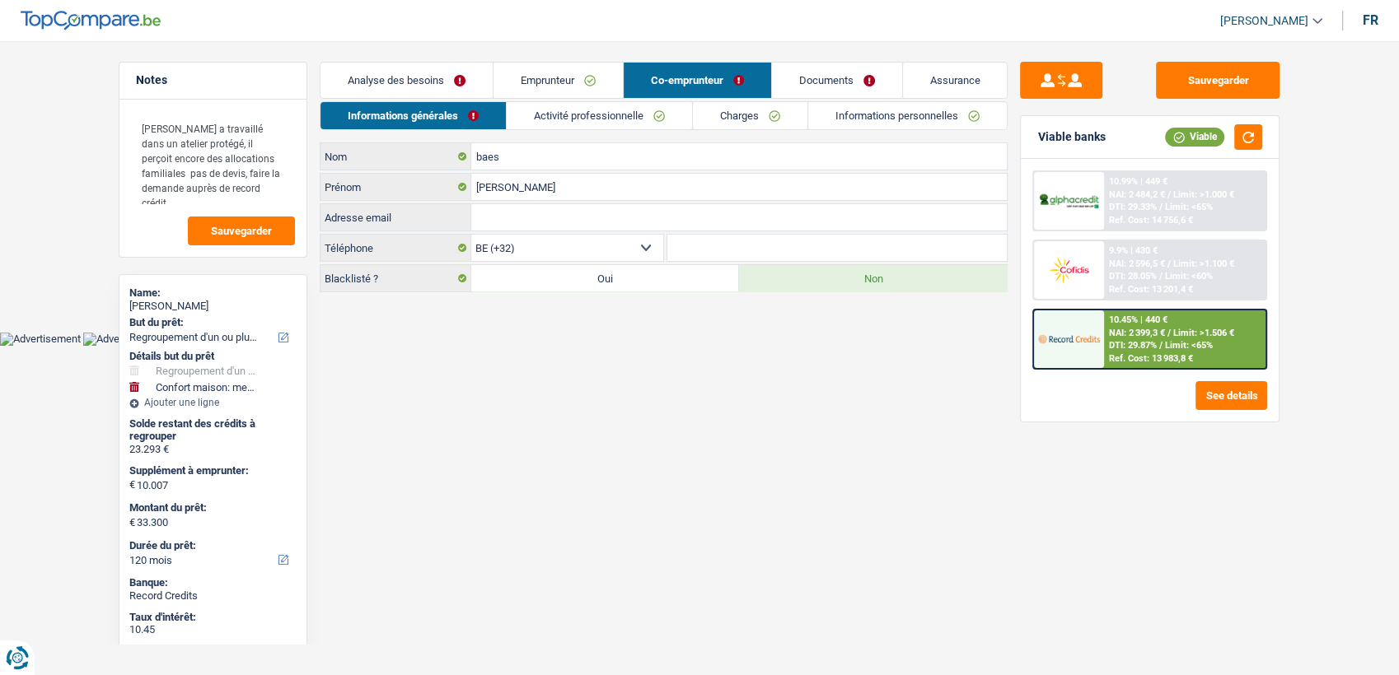
click at [652, 122] on link "Activité professionnelle" at bounding box center [599, 115] width 185 height 27
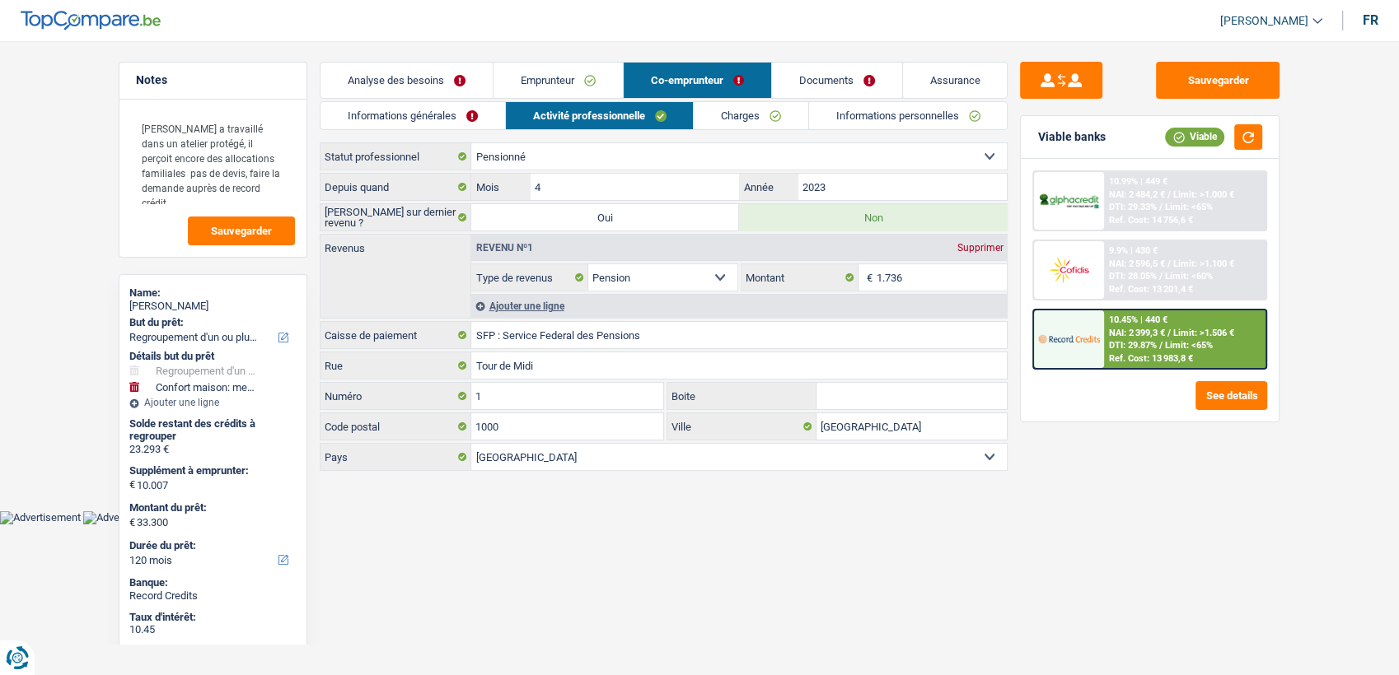
click at [583, 93] on link "Emprunteur" at bounding box center [557, 80] width 129 height 35
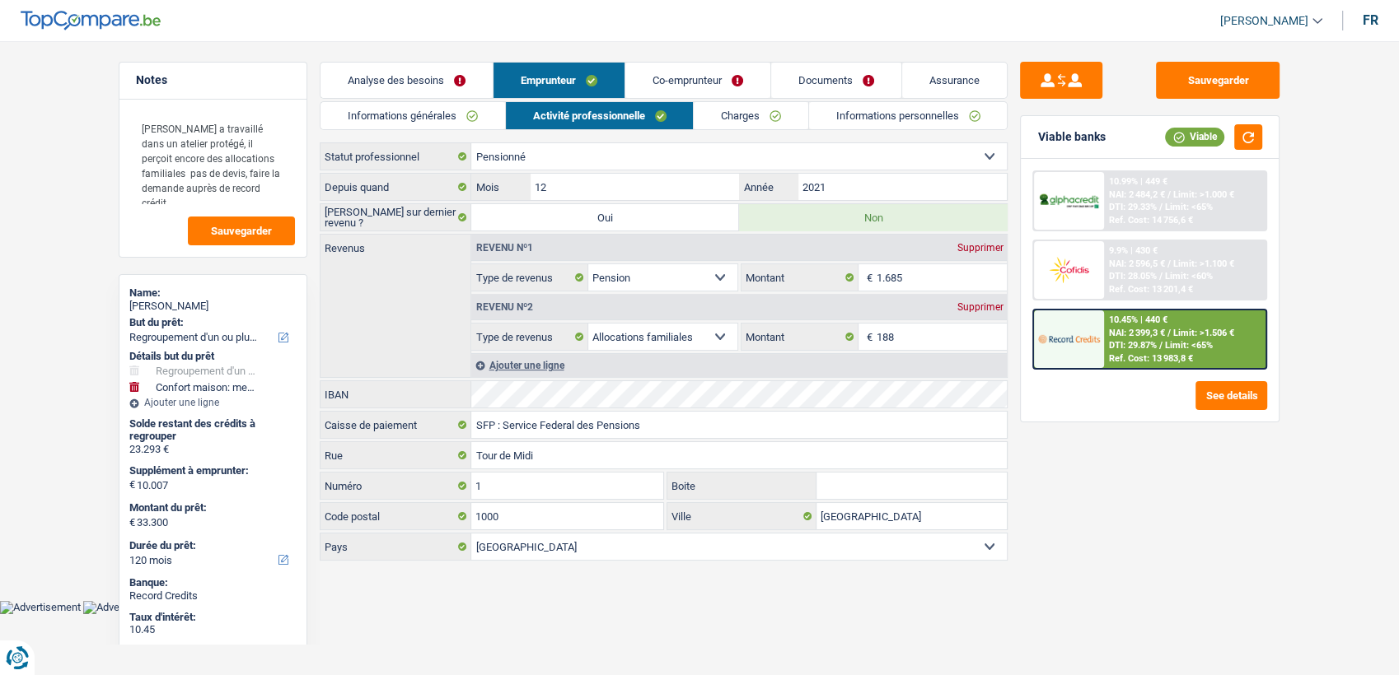
click at [642, 86] on link "Co-emprunteur" at bounding box center [697, 80] width 145 height 35
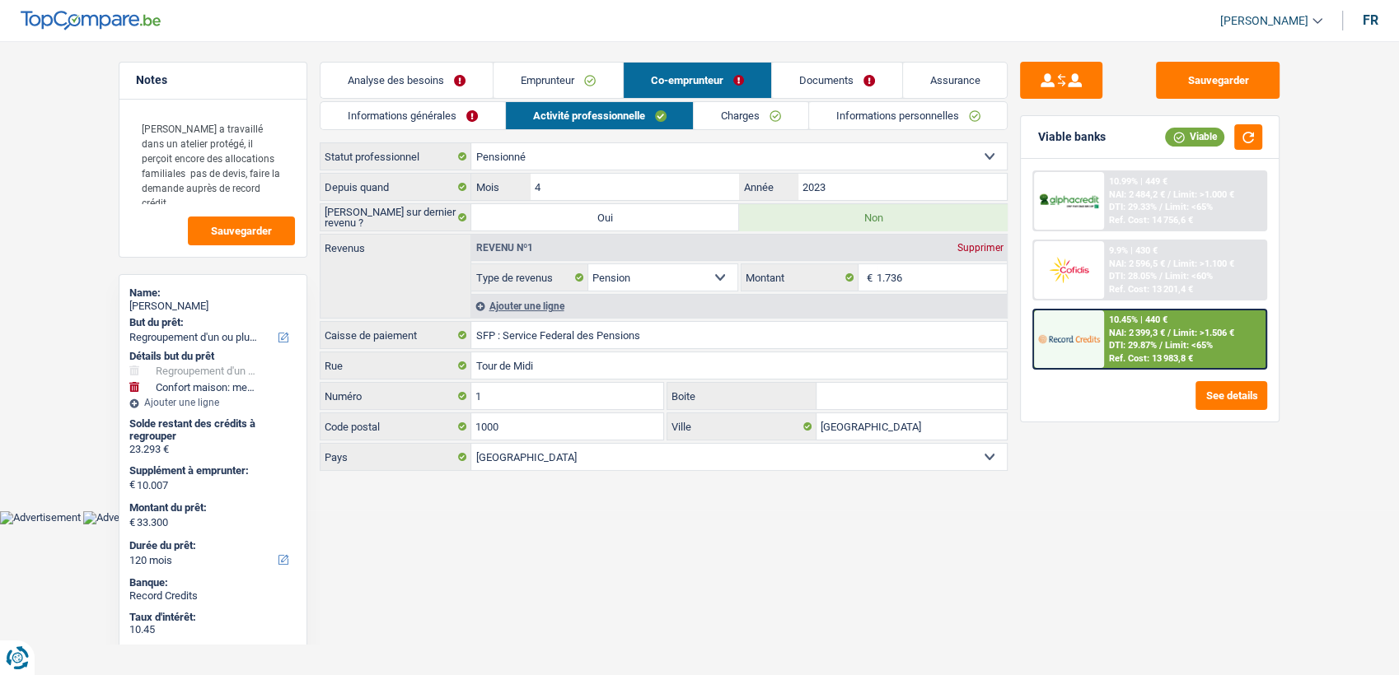
click at [861, 122] on link "Informations personnelles" at bounding box center [908, 115] width 199 height 27
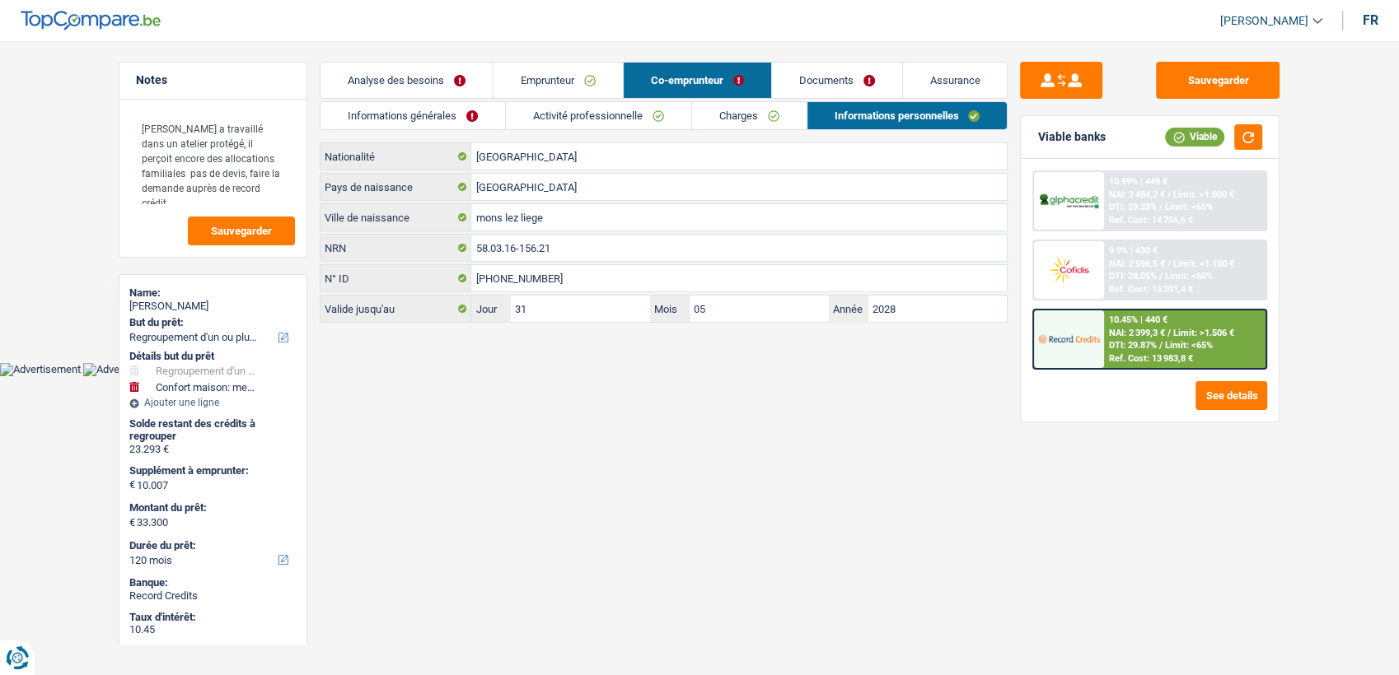
click at [533, 87] on link "Emprunteur" at bounding box center [557, 80] width 129 height 35
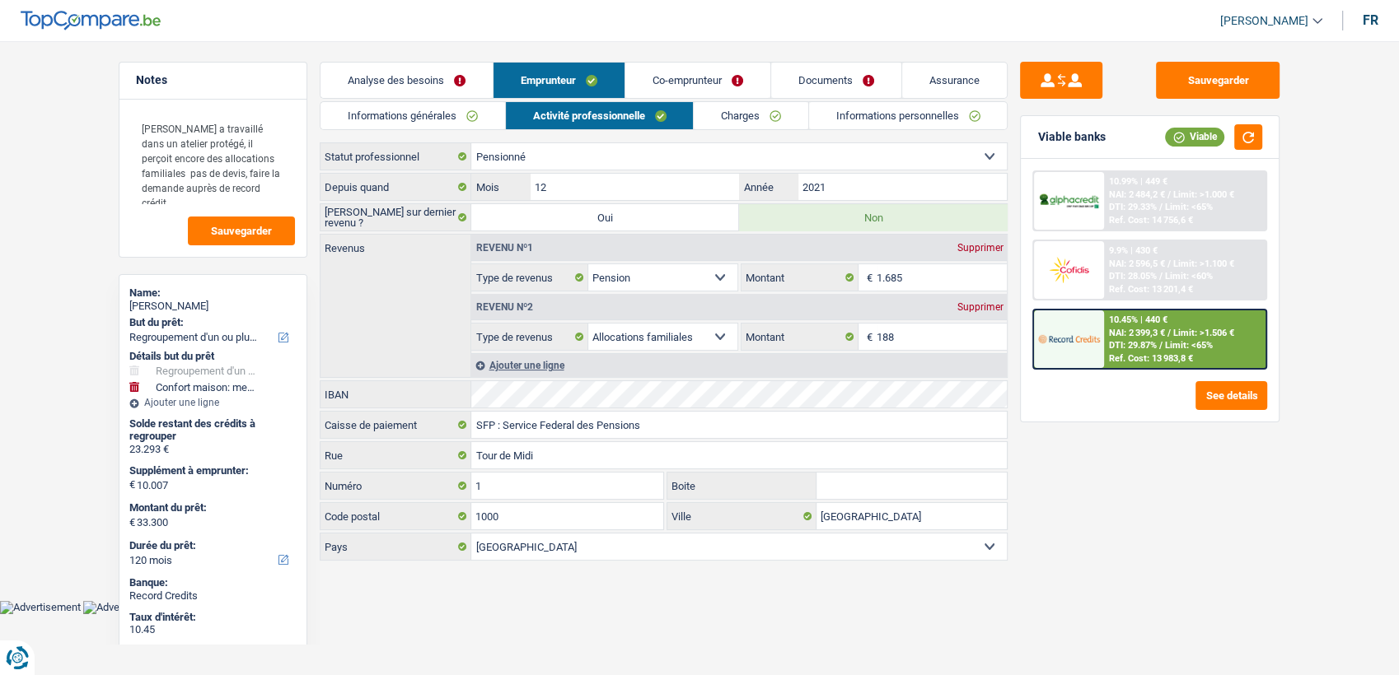
click at [673, 90] on link "Co-emprunteur" at bounding box center [697, 80] width 145 height 35
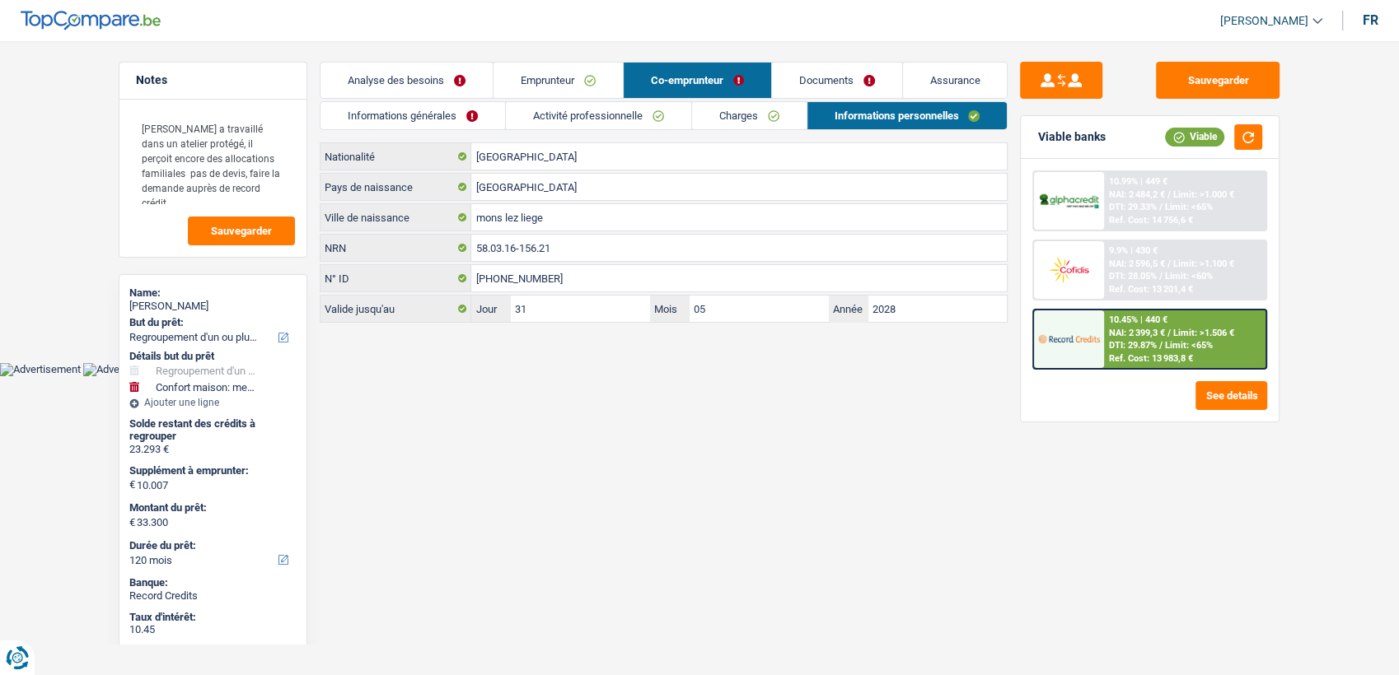
click at [652, 107] on link "Activité professionnelle" at bounding box center [598, 115] width 185 height 27
